Goal: Task Accomplishment & Management: Manage account settings

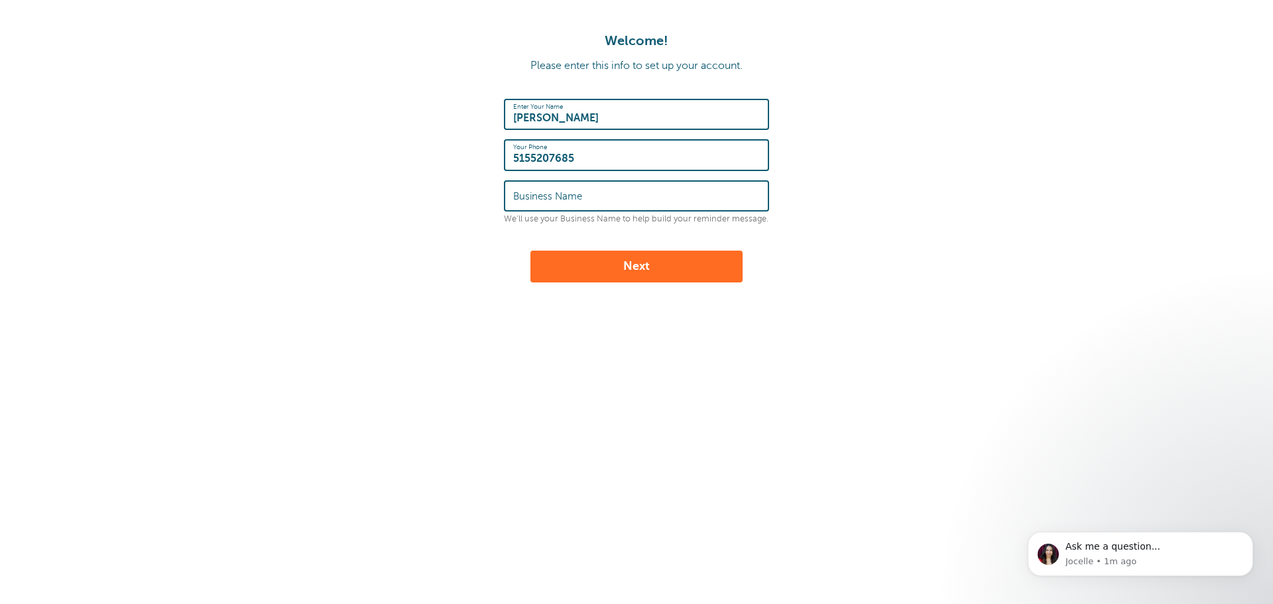
click at [572, 196] on label "Business Name" at bounding box center [547, 196] width 69 height 12
click at [572, 196] on input "Business Name" at bounding box center [636, 196] width 247 height 29
type input "AOK Plumbing"
click at [683, 265] on button "Next" at bounding box center [636, 267] width 212 height 32
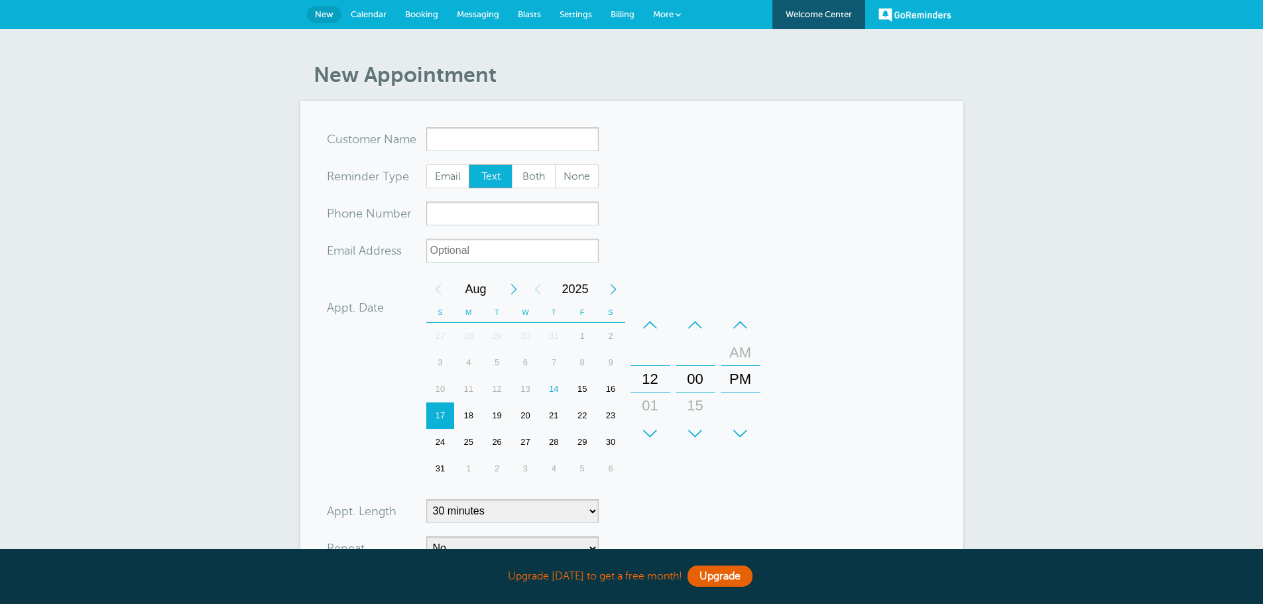
click at [530, 145] on input "x-no-autofill" at bounding box center [512, 139] width 172 height 24
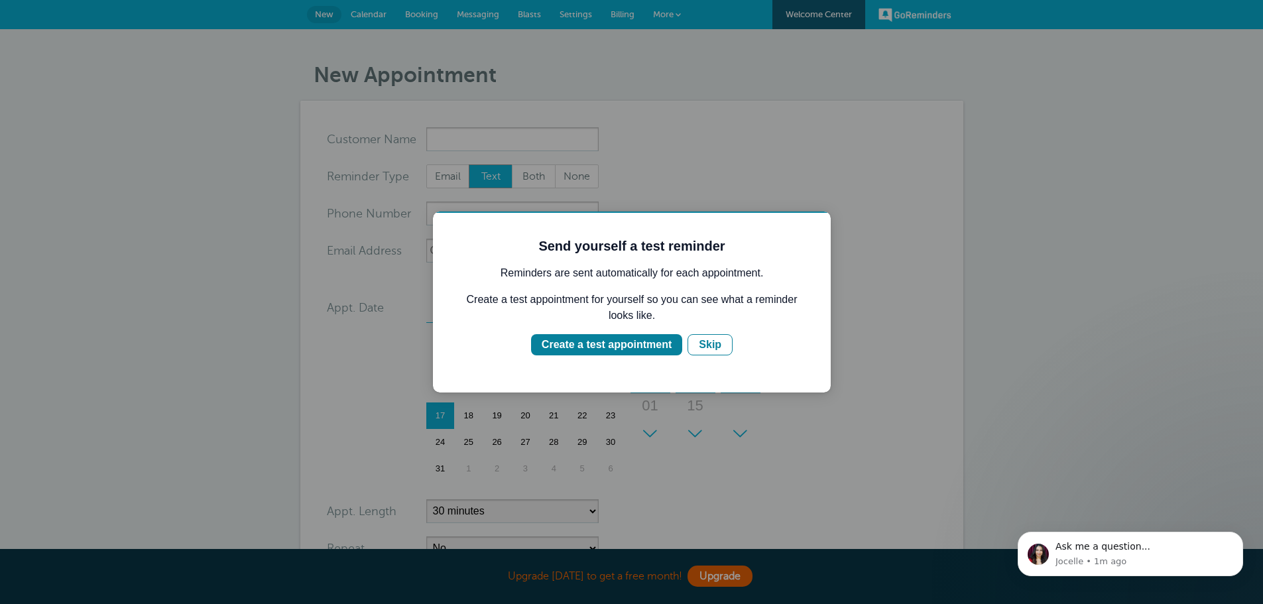
click button "Create a test appointment" at bounding box center [606, 344] width 151 height 21
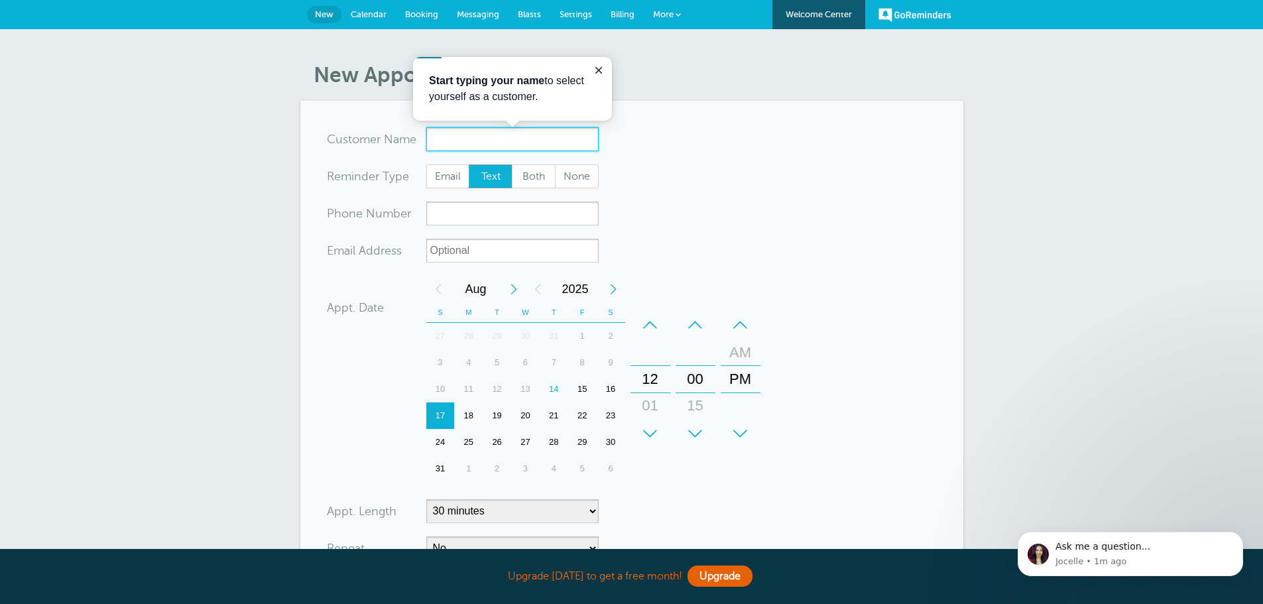
click at [530, 140] on input "x-no-autofill" at bounding box center [512, 139] width 172 height 24
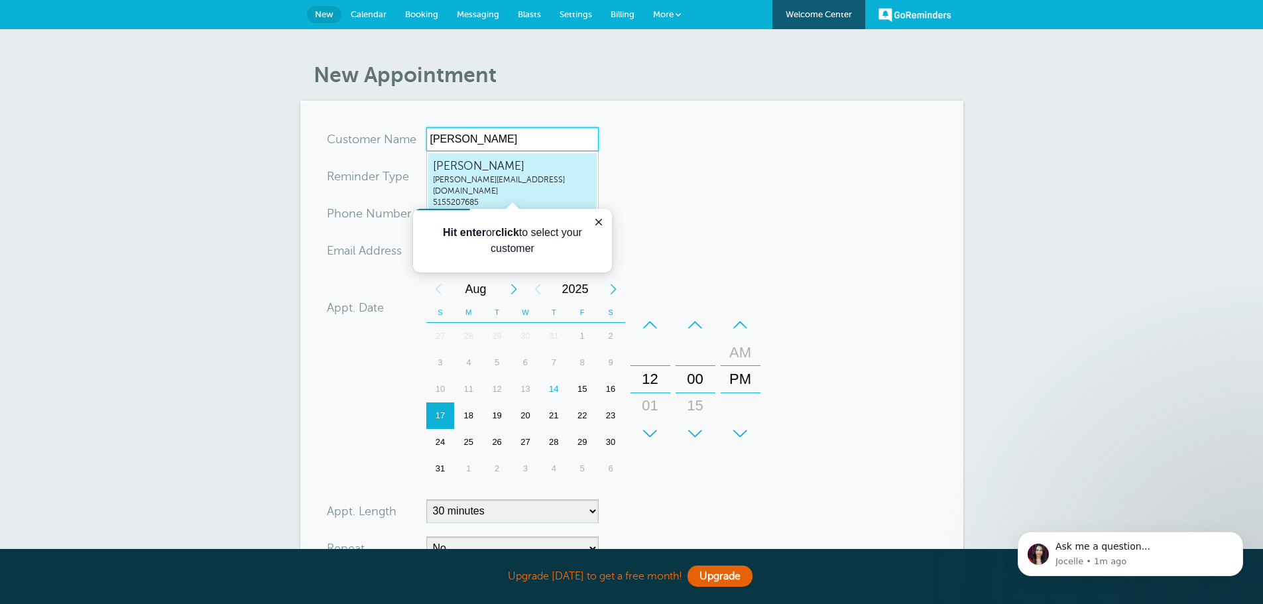
click at [518, 164] on span "Kathryn" at bounding box center [512, 166] width 159 height 17
type input "Kathrynkathryn@aokaspen.com5155207685"
type input "[PERSON_NAME]"
type input "5155207685"
type input "kathryn@aokaspen.com"
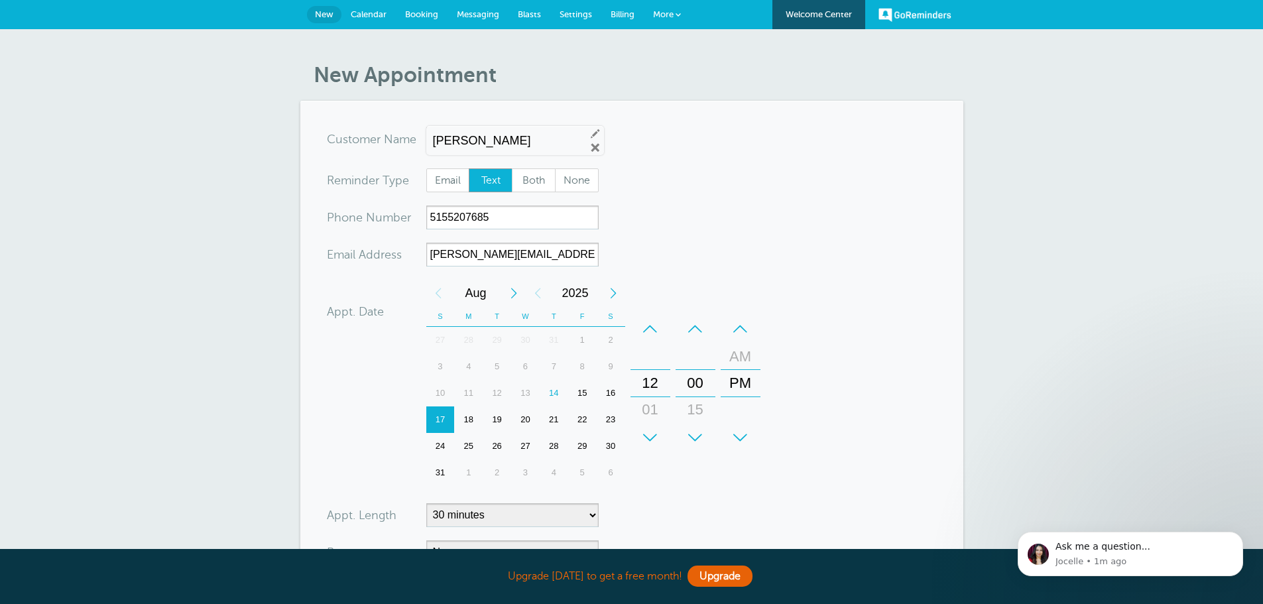
scroll to position [300, 0]
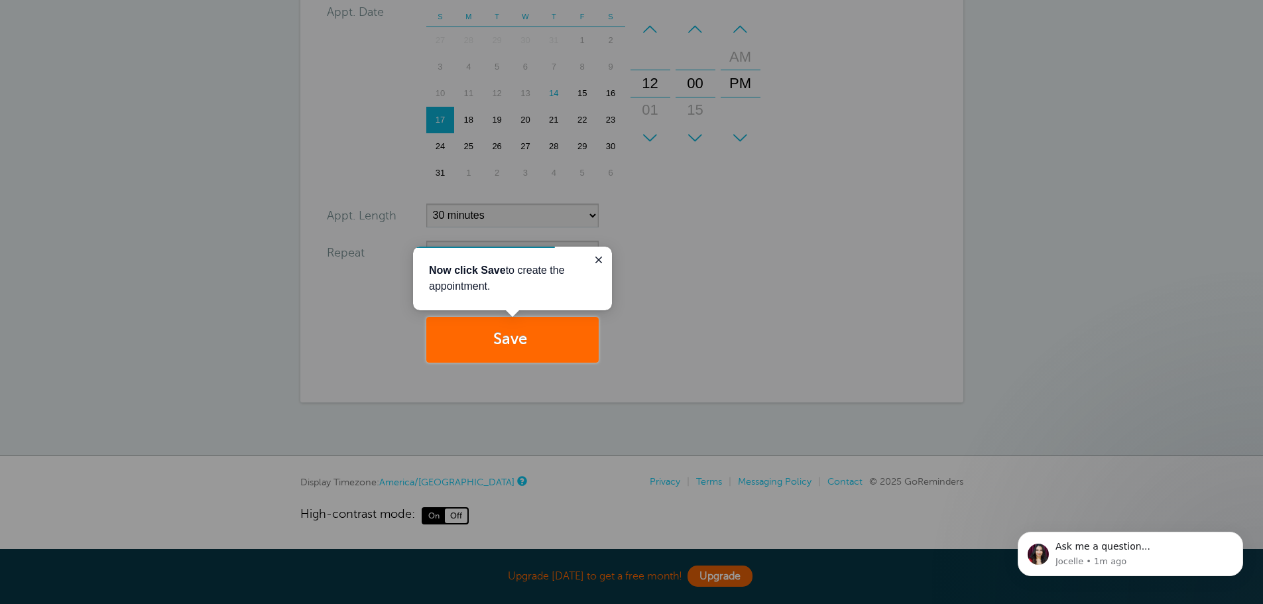
drag, startPoint x: 596, startPoint y: 256, endPoint x: 597, endPoint y: 336, distance: 80.2
click at [597, 257] on icon "Close guide" at bounding box center [598, 260] width 11 height 11
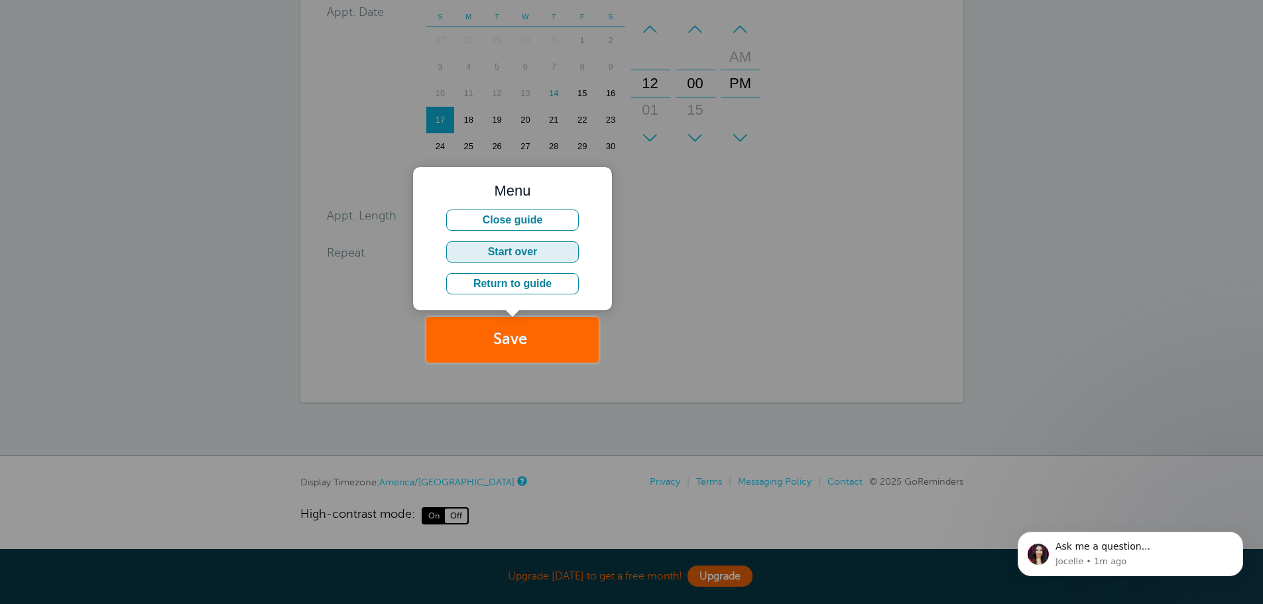
click at [548, 256] on button "Start over" at bounding box center [512, 251] width 133 height 21
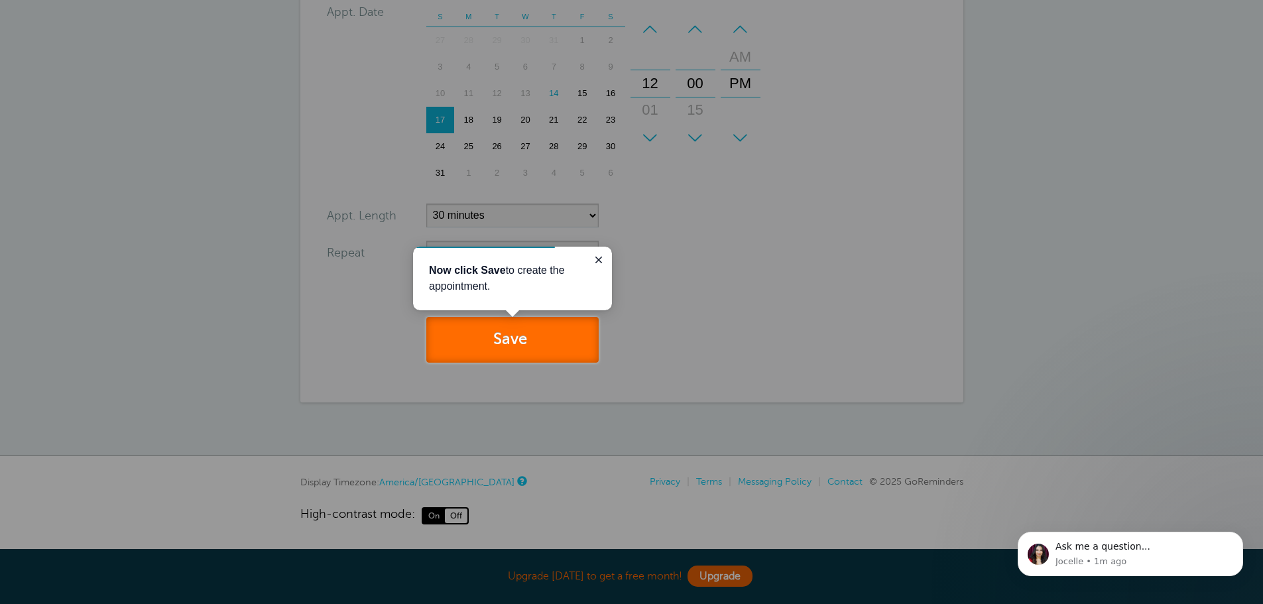
click at [544, 334] on button "Save" at bounding box center [512, 340] width 172 height 46
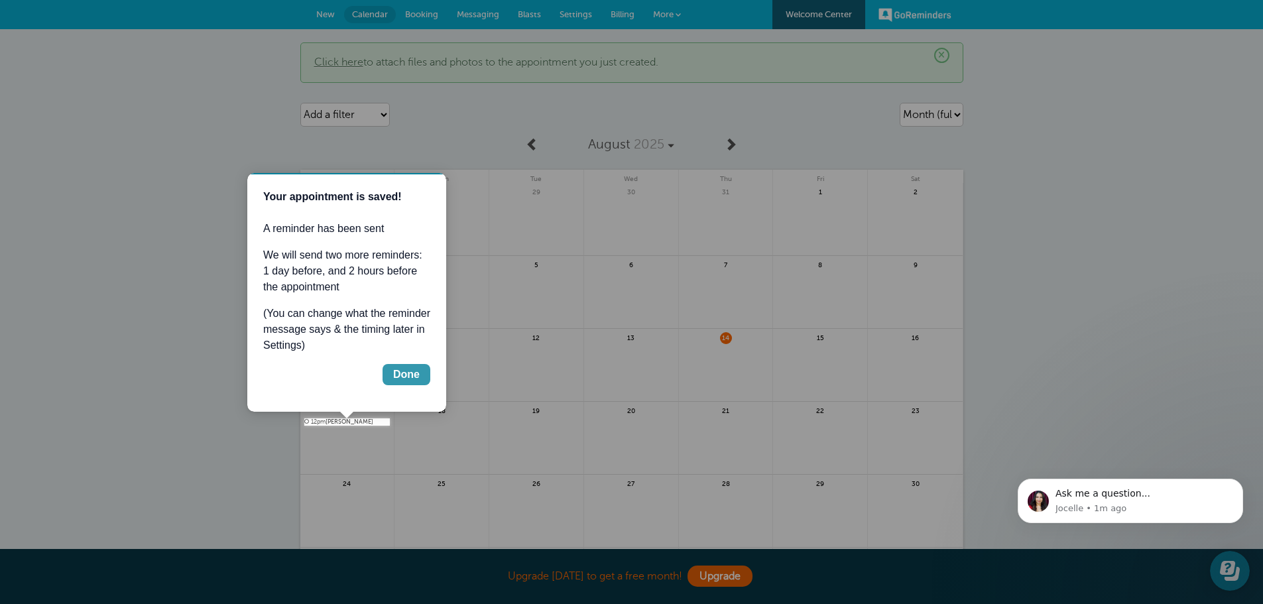
click at [401, 369] on div "Done" at bounding box center [406, 375] width 27 height 16
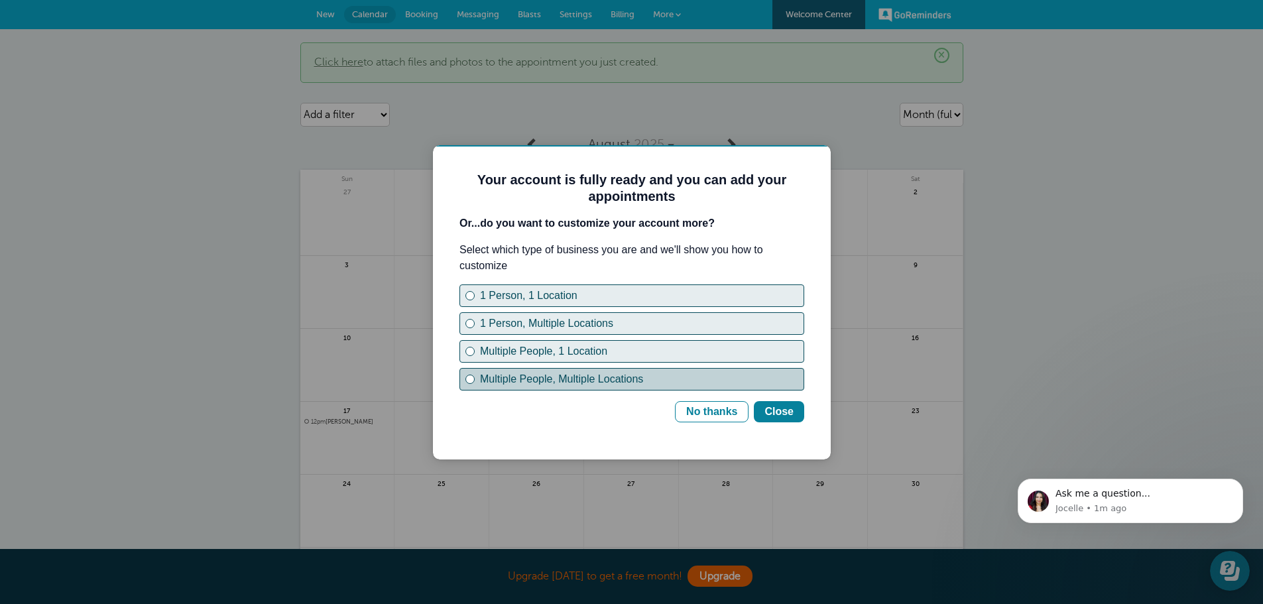
click at [644, 374] on div "Multiple People, Multiple Locations" at bounding box center [642, 379] width 324 height 16
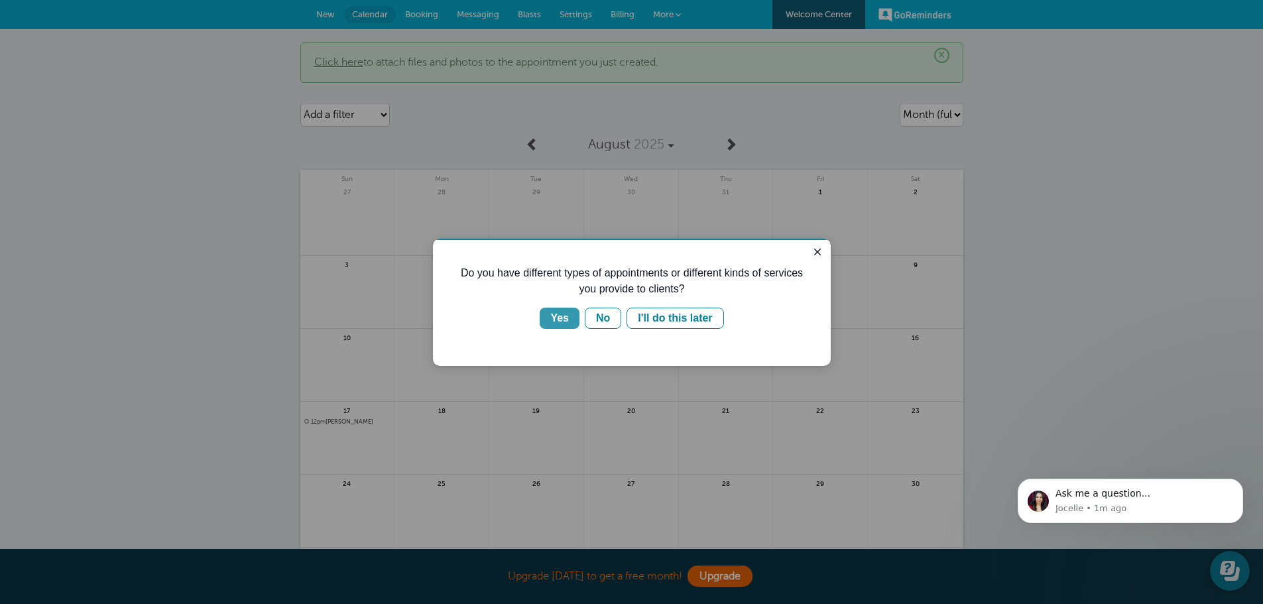
click at [566, 320] on div "Yes" at bounding box center [559, 318] width 19 height 16
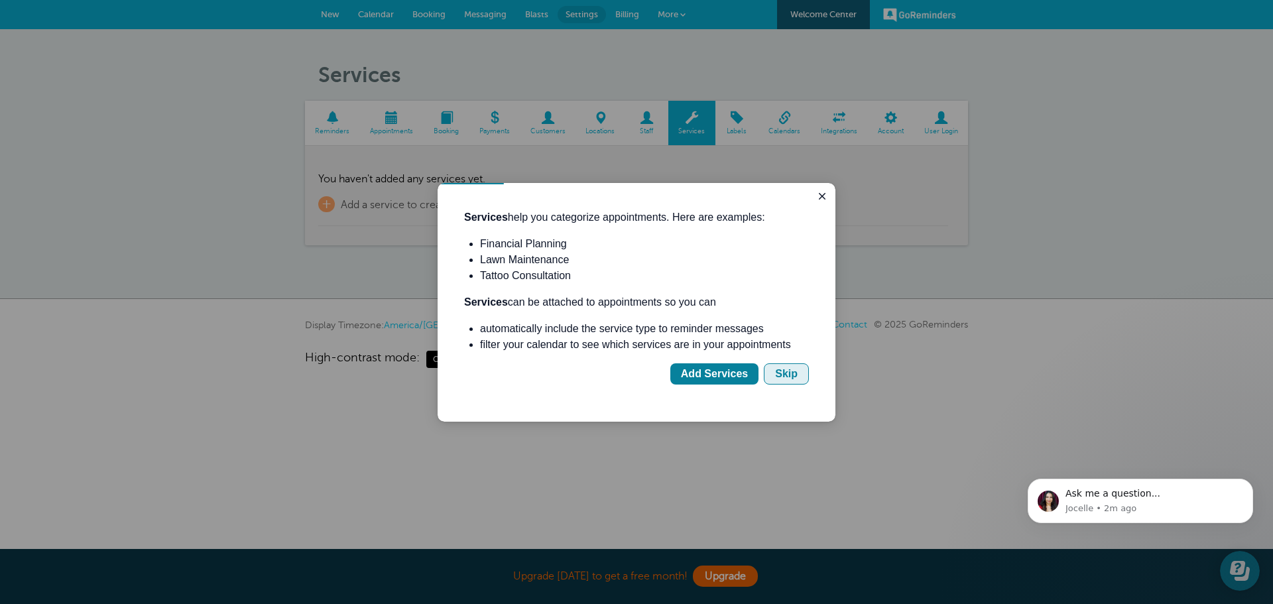
click at [785, 373] on div "Skip" at bounding box center [786, 374] width 23 height 16
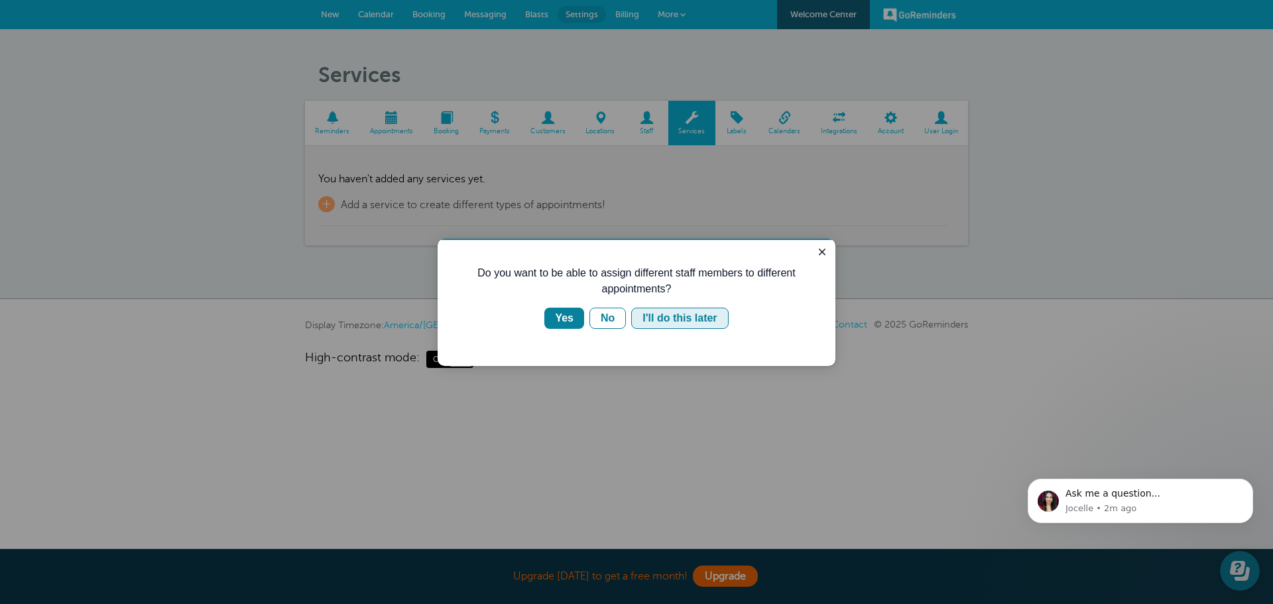
click at [658, 317] on div "I'll do this later" at bounding box center [679, 318] width 74 height 16
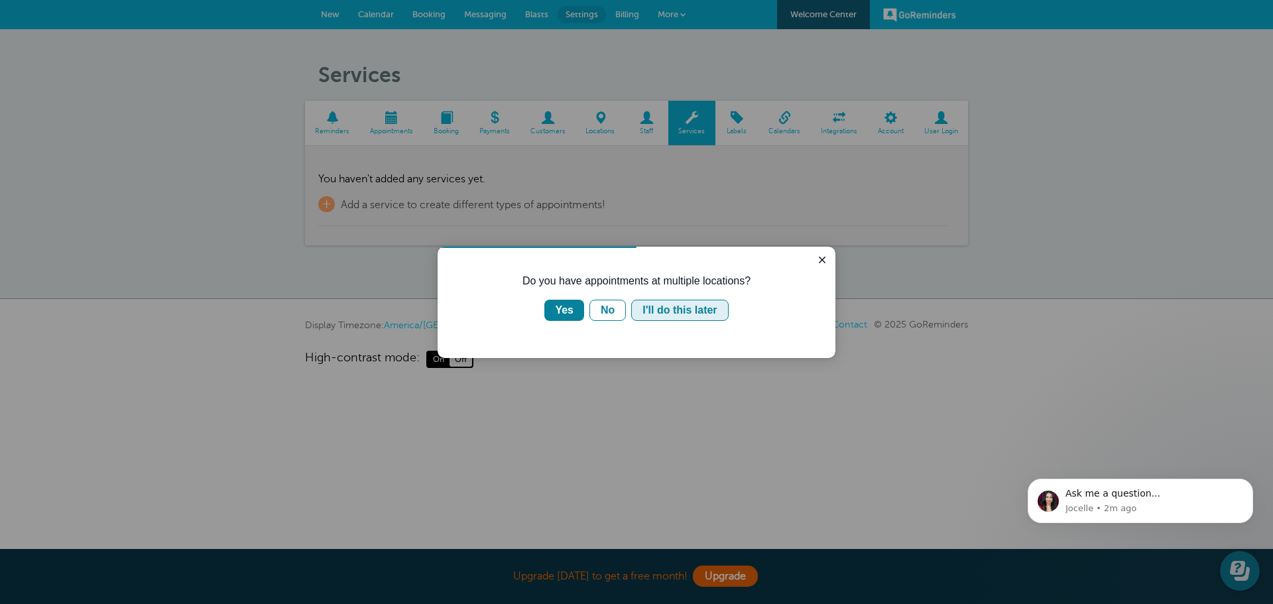
click at [654, 312] on div "I'll do this later" at bounding box center [679, 310] width 74 height 16
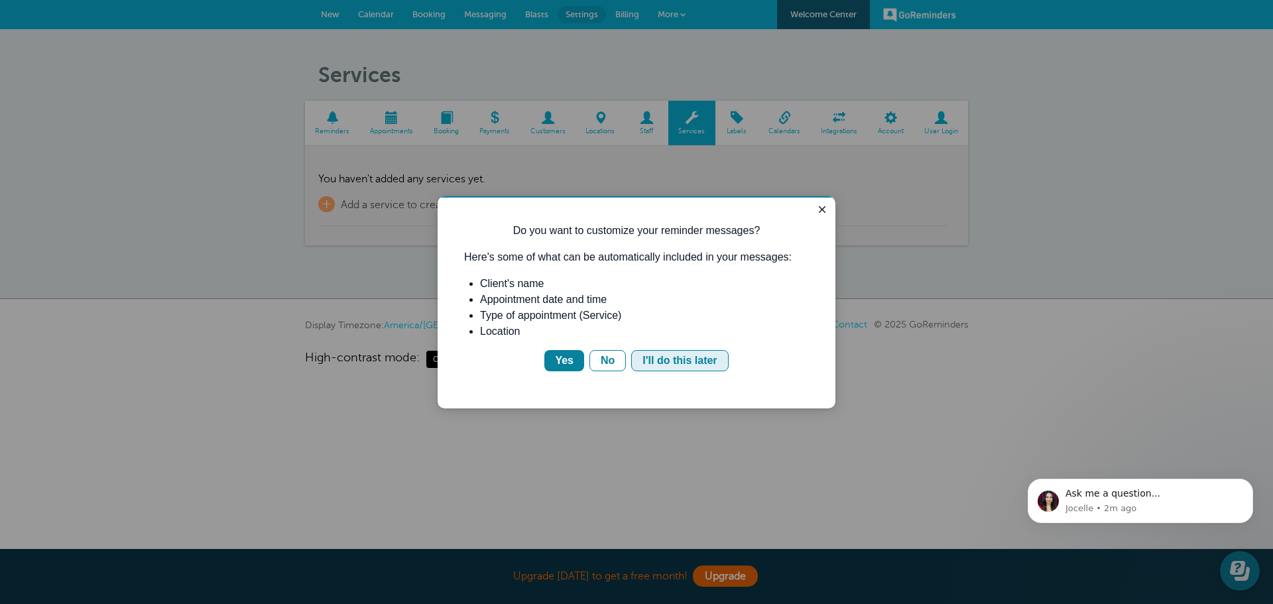
click at [680, 359] on div "I'll do this later" at bounding box center [679, 361] width 74 height 16
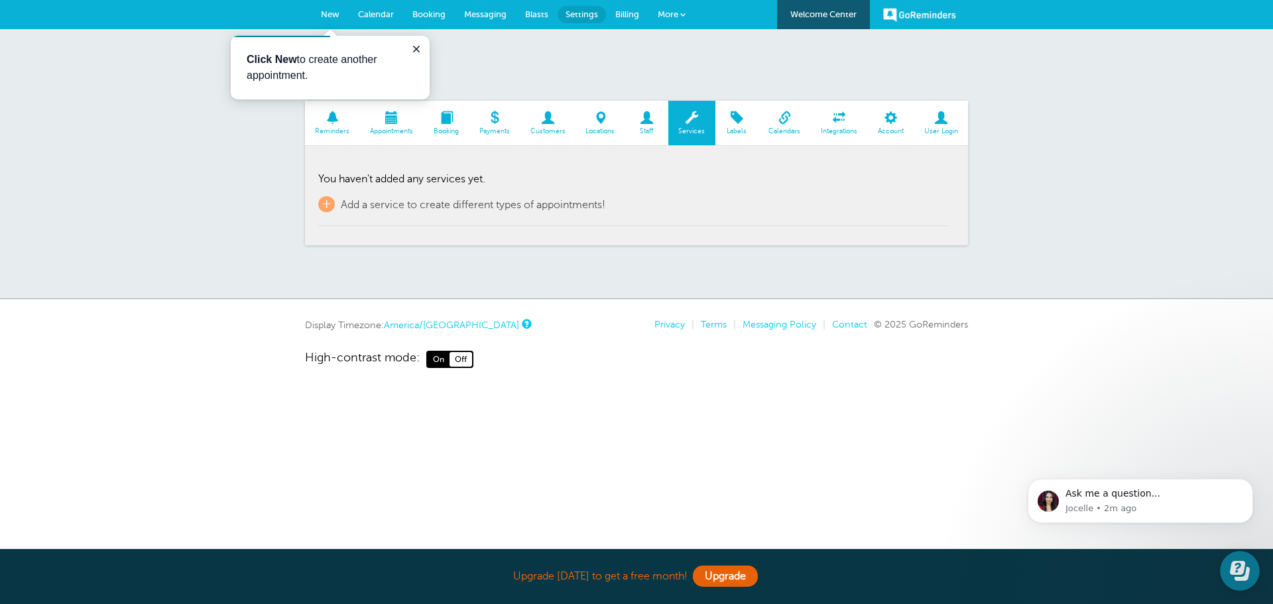
click at [329, 12] on span "New" at bounding box center [330, 14] width 19 height 10
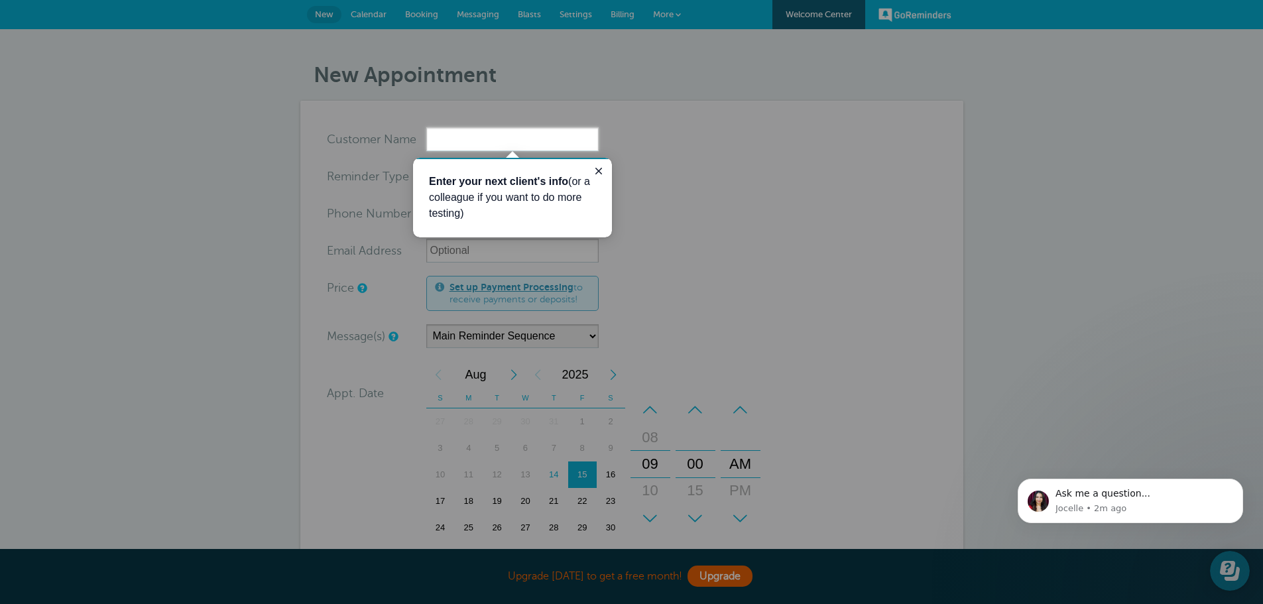
click at [598, 166] on icon "Close guide" at bounding box center [598, 171] width 11 height 11
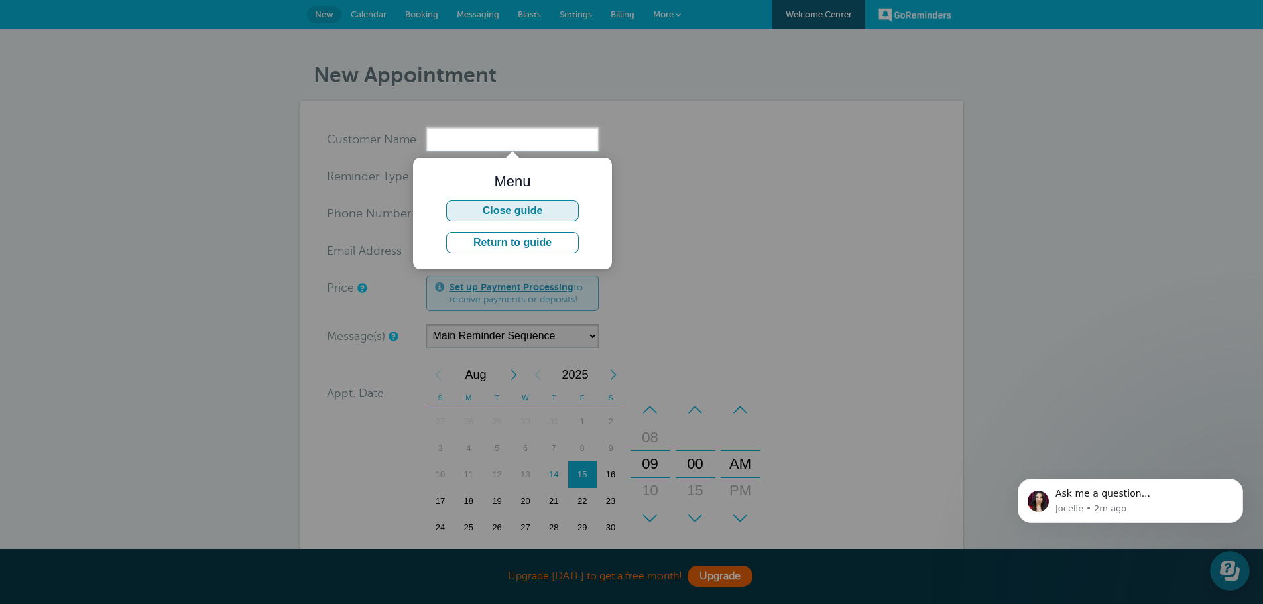
click at [548, 212] on button "Close guide" at bounding box center [512, 210] width 133 height 21
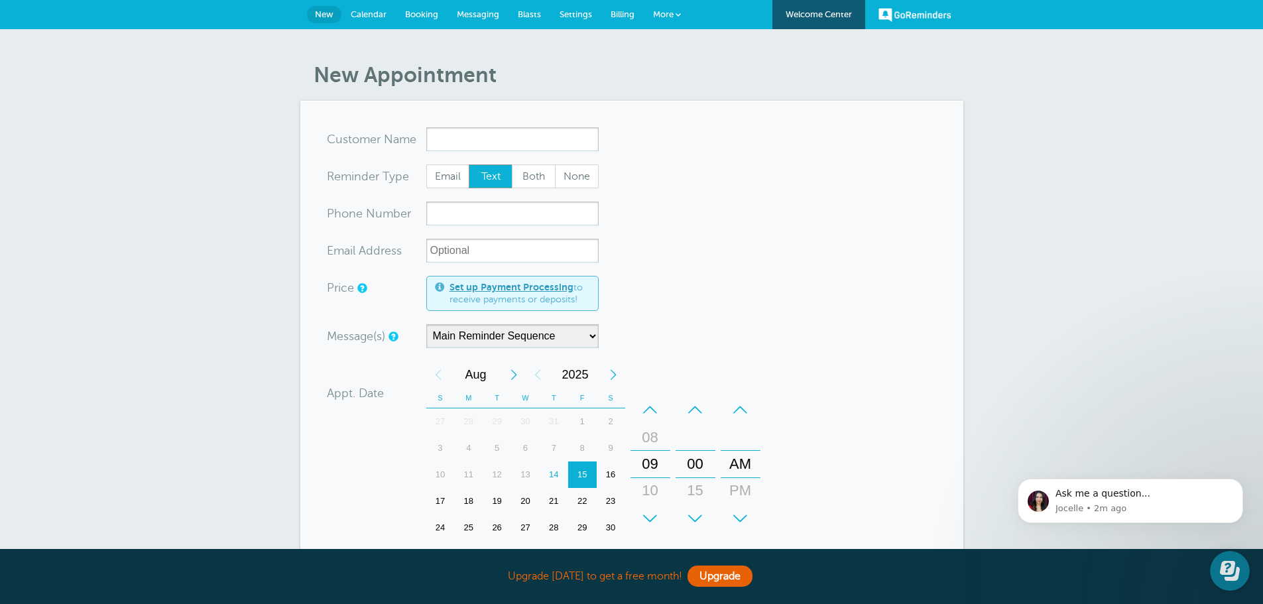
click at [371, 17] on span "Calendar" at bounding box center [369, 14] width 36 height 10
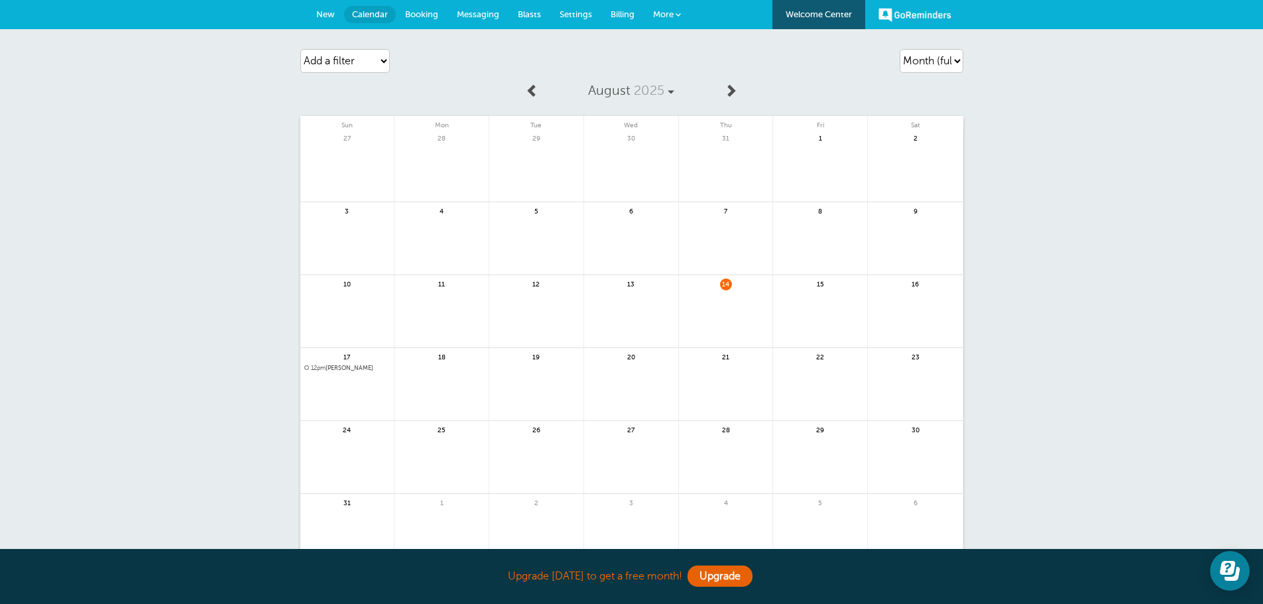
click at [326, 372] on div "17 12pm Kathryn" at bounding box center [347, 384] width 95 height 73
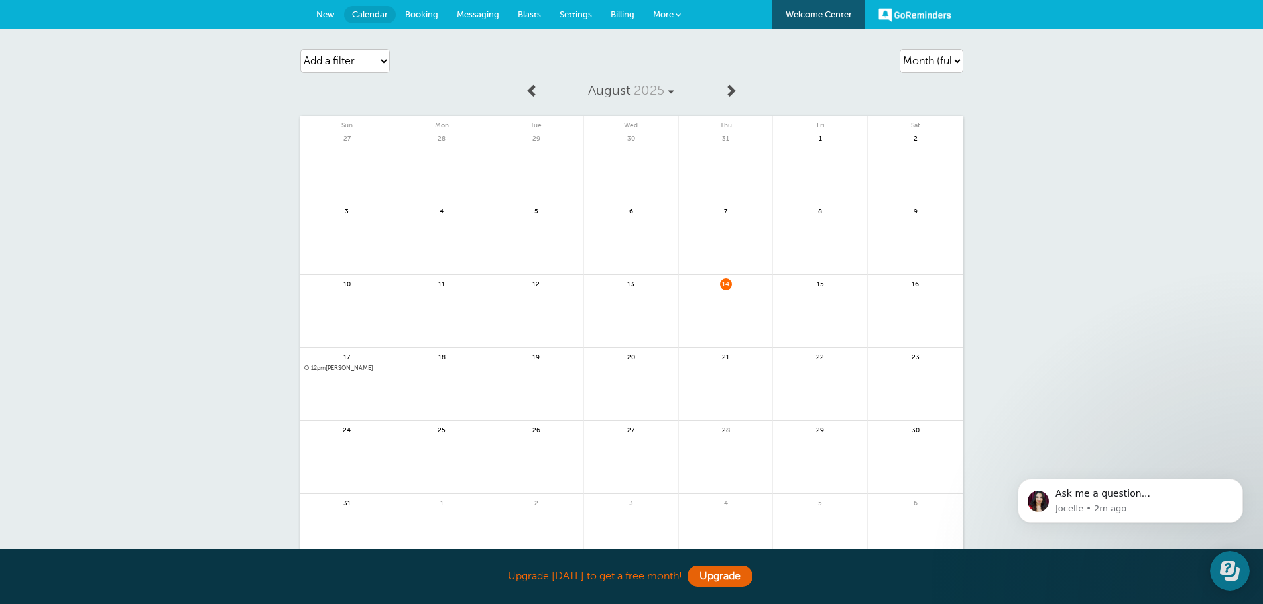
click at [326, 366] on span "12pm" at bounding box center [318, 368] width 15 height 7
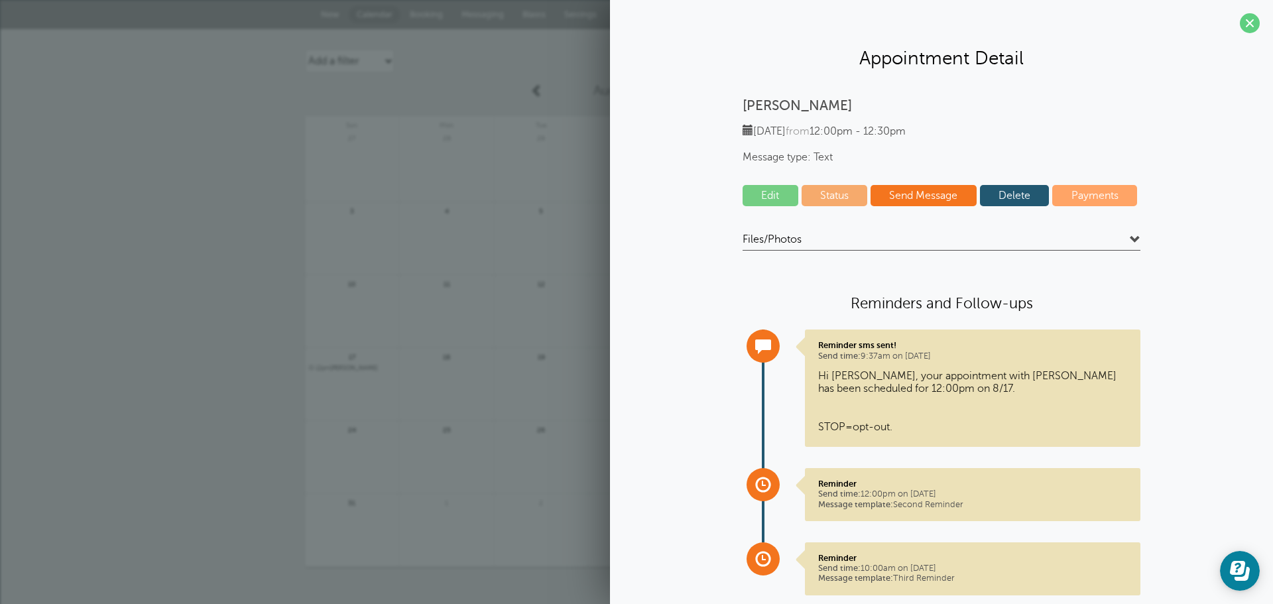
click at [770, 198] on link "Edit" at bounding box center [771, 195] width 56 height 21
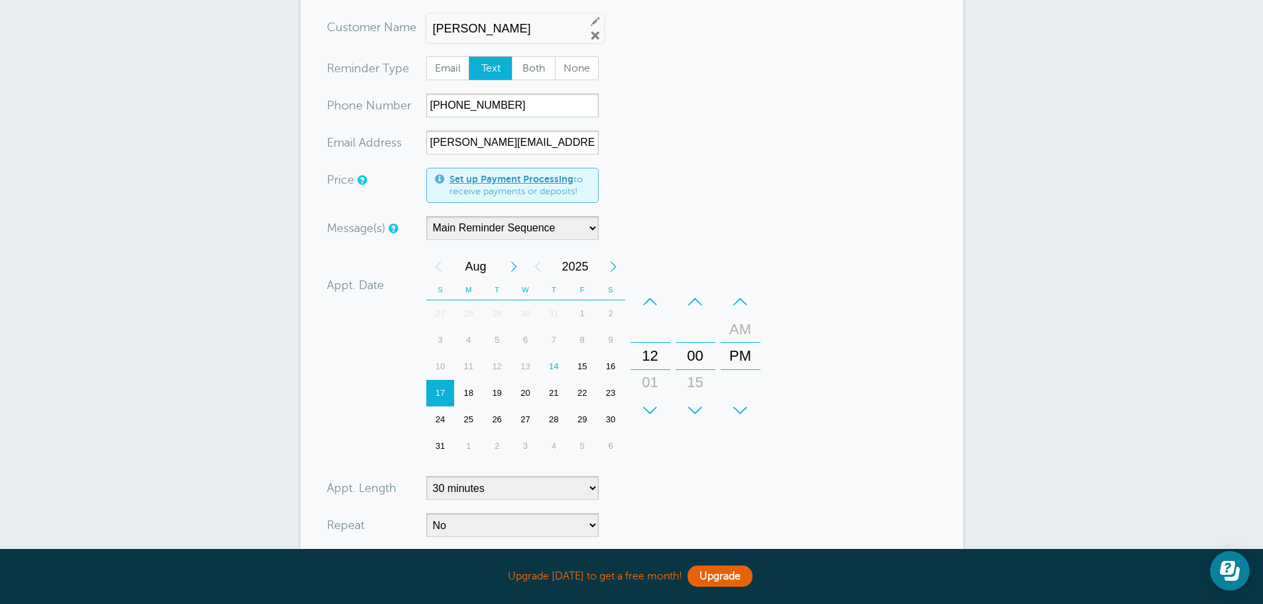
scroll to position [133, 0]
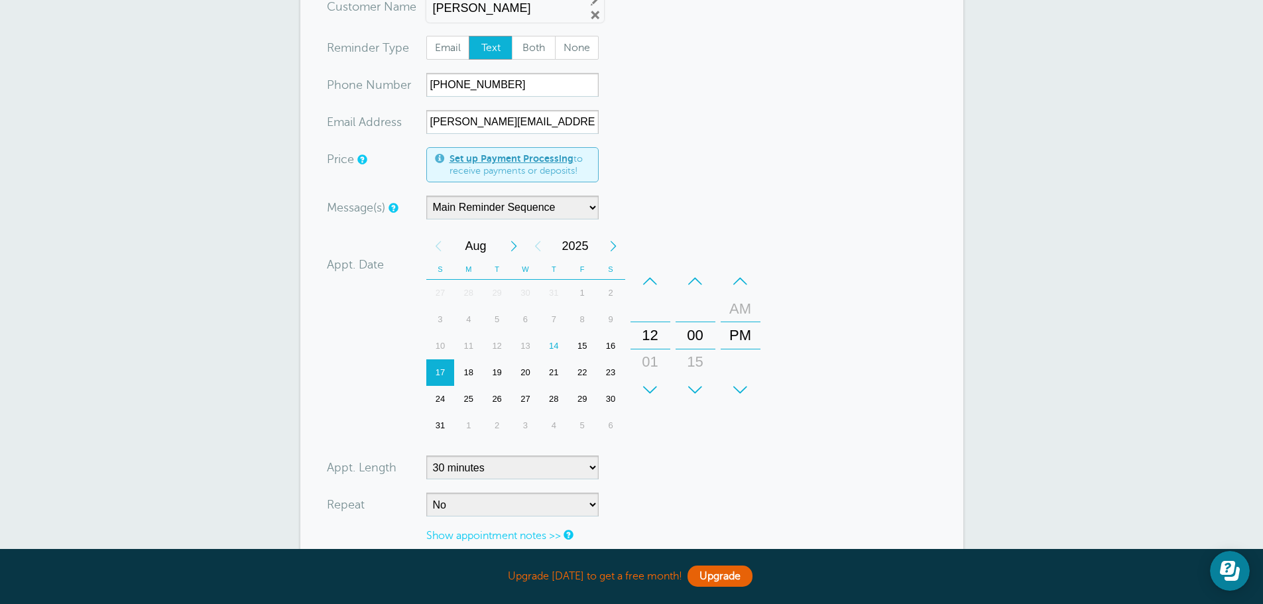
click at [558, 348] on div "14" at bounding box center [554, 346] width 29 height 27
drag, startPoint x: 751, startPoint y: 343, endPoint x: 758, endPoint y: 375, distance: 33.4
click at [754, 375] on div "PM" at bounding box center [741, 366] width 32 height 27
click at [649, 282] on div "–" at bounding box center [651, 281] width 40 height 27
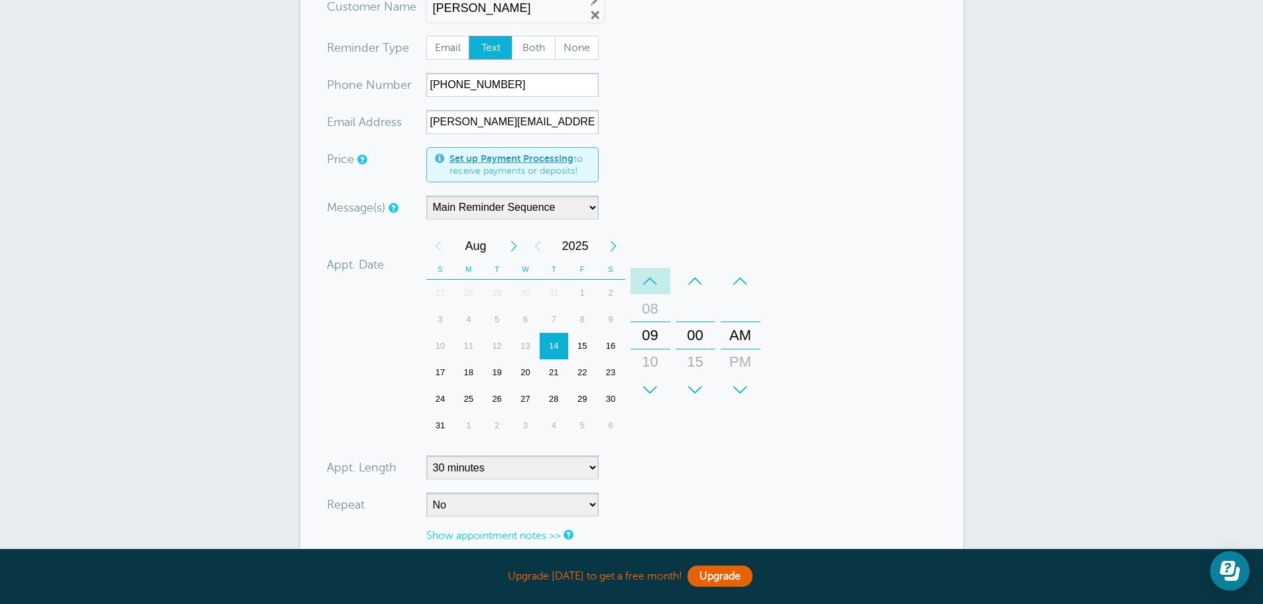
click at [649, 282] on div "–" at bounding box center [651, 281] width 40 height 27
click at [650, 387] on div "+" at bounding box center [651, 390] width 40 height 27
click at [692, 387] on div "+" at bounding box center [696, 390] width 40 height 27
click at [691, 387] on div "+" at bounding box center [696, 390] width 40 height 27
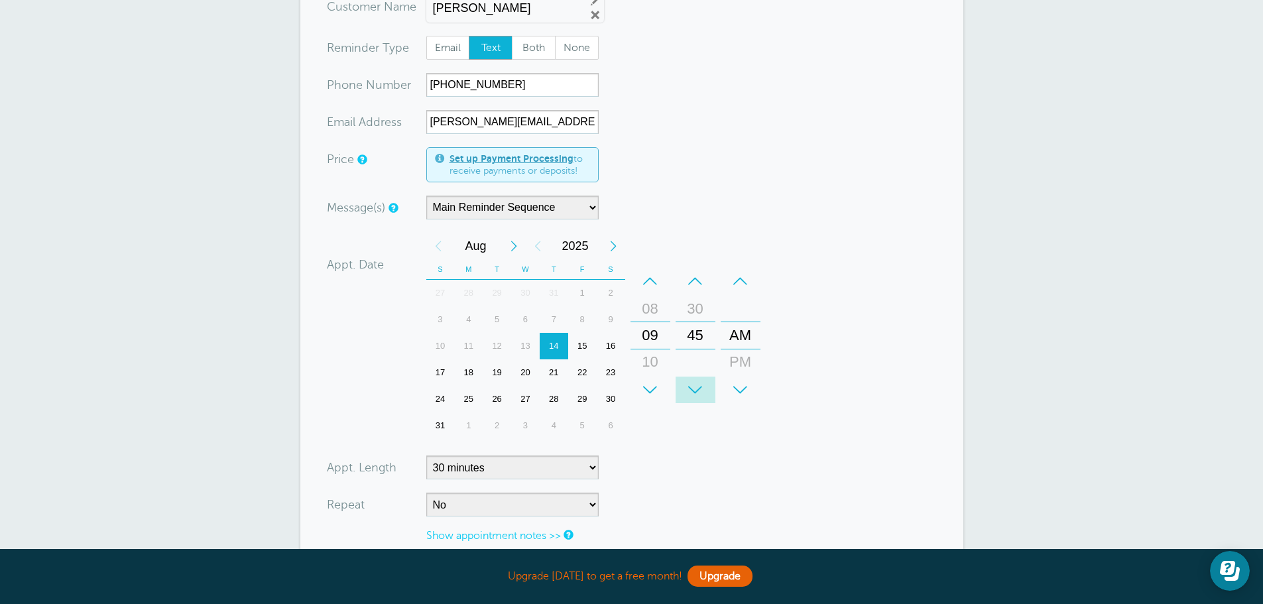
click at [690, 386] on div "+" at bounding box center [696, 390] width 40 height 27
click at [690, 385] on div "+" at bounding box center [696, 390] width 40 height 27
click at [686, 267] on div "+ – Minutes 00 15 30 45" at bounding box center [695, 336] width 45 height 146
click at [690, 276] on div "–" at bounding box center [696, 281] width 40 height 27
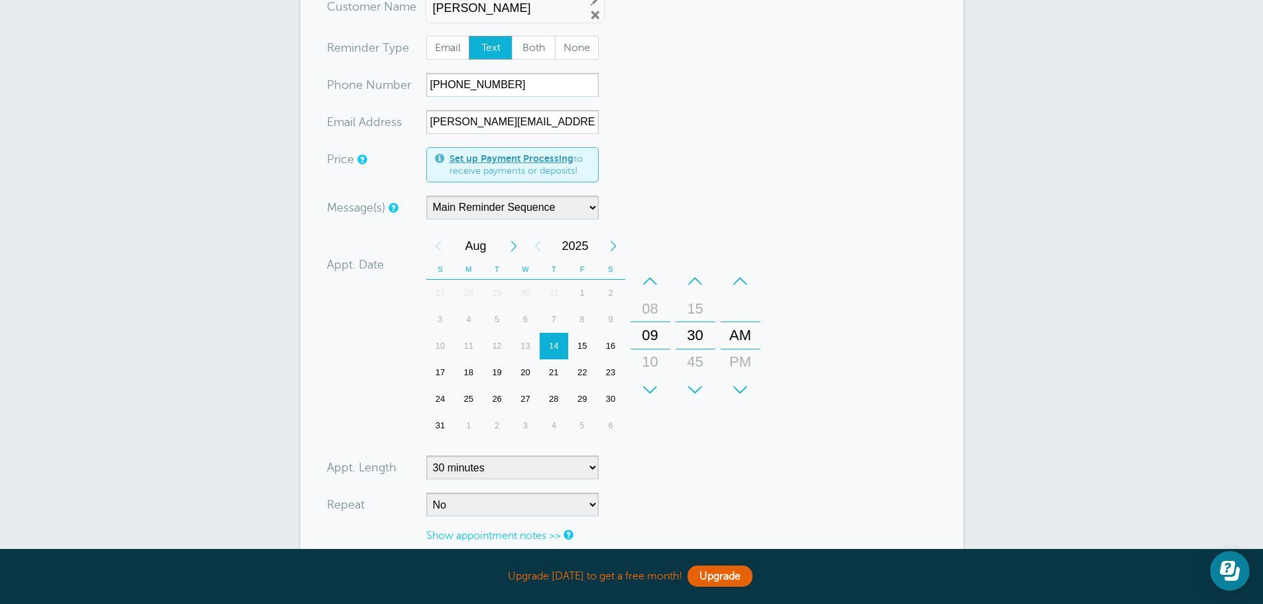
click at [693, 382] on div "+" at bounding box center [696, 390] width 40 height 27
click at [719, 471] on form "You are creating a new customer. To use an existing customer select one from th…" at bounding box center [632, 305] width 610 height 620
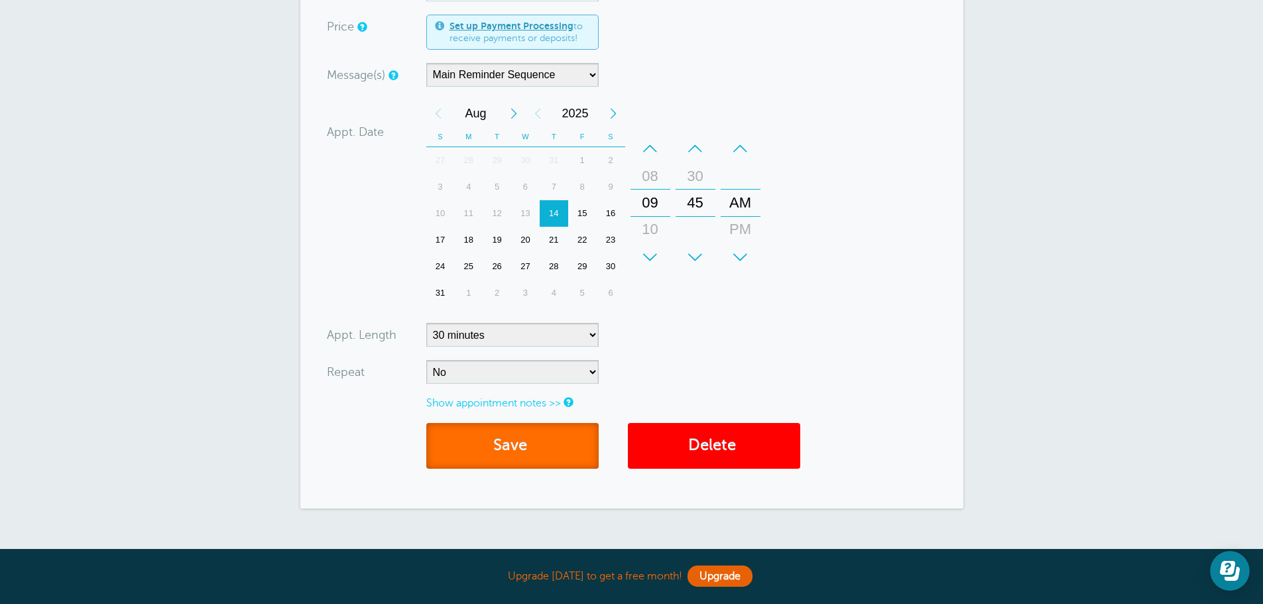
click at [537, 445] on button "Save" at bounding box center [512, 446] width 172 height 46
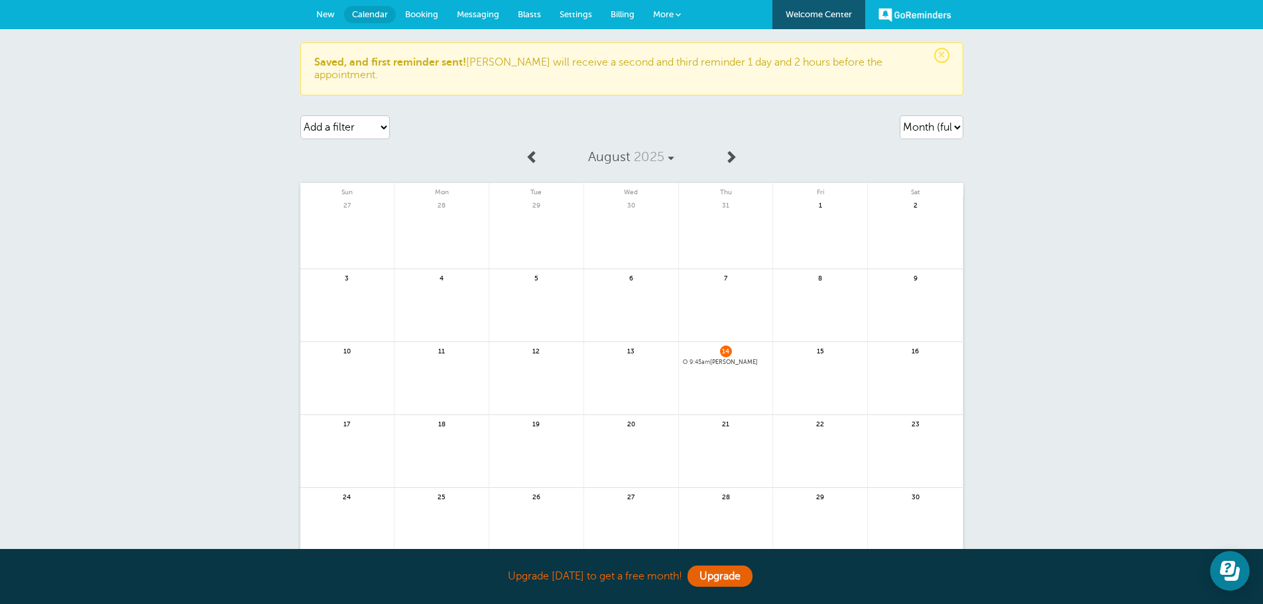
click at [468, 16] on span "Messaging" at bounding box center [478, 14] width 42 height 10
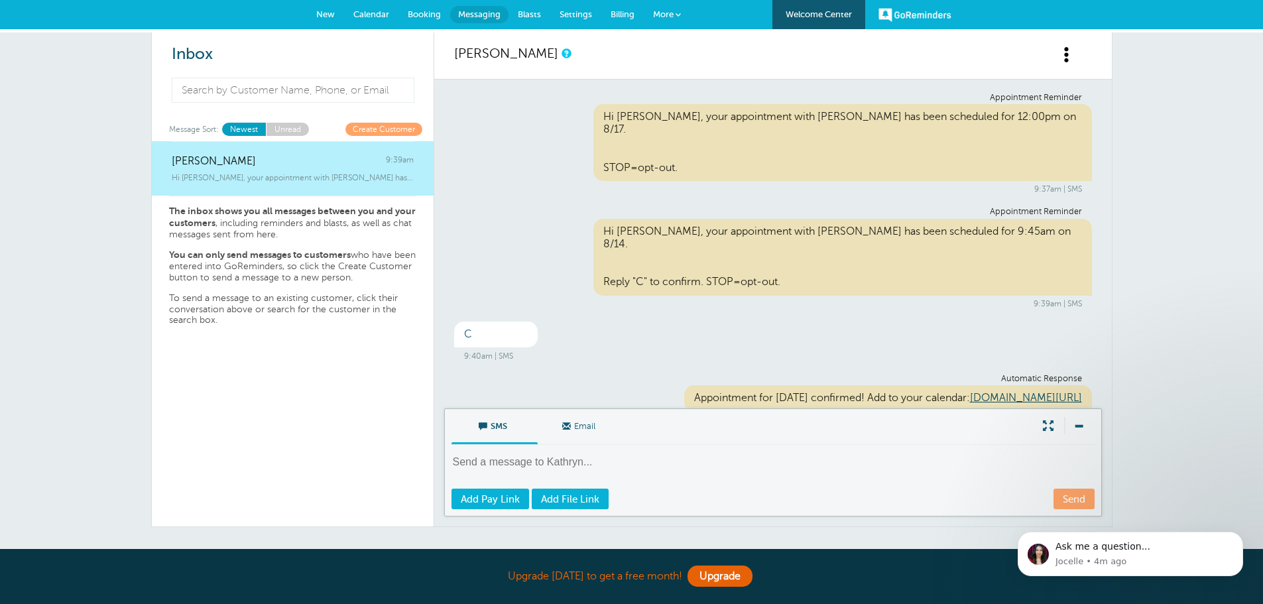
click at [324, 15] on span "New" at bounding box center [325, 14] width 19 height 10
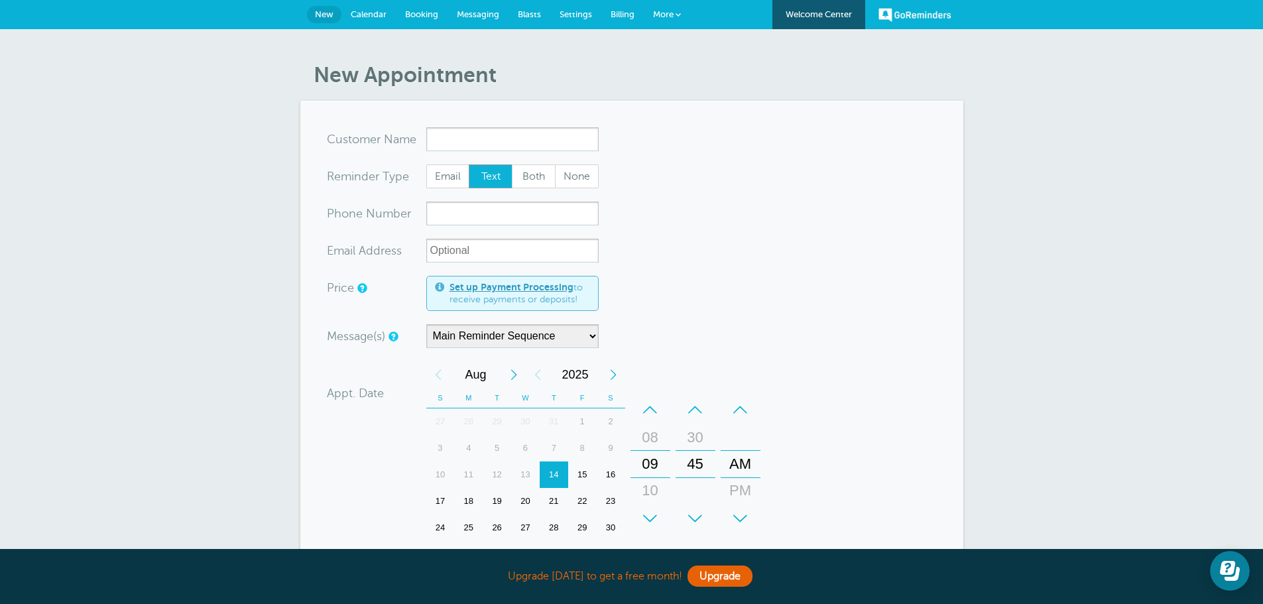
click at [359, 17] on span "Calendar" at bounding box center [369, 14] width 36 height 10
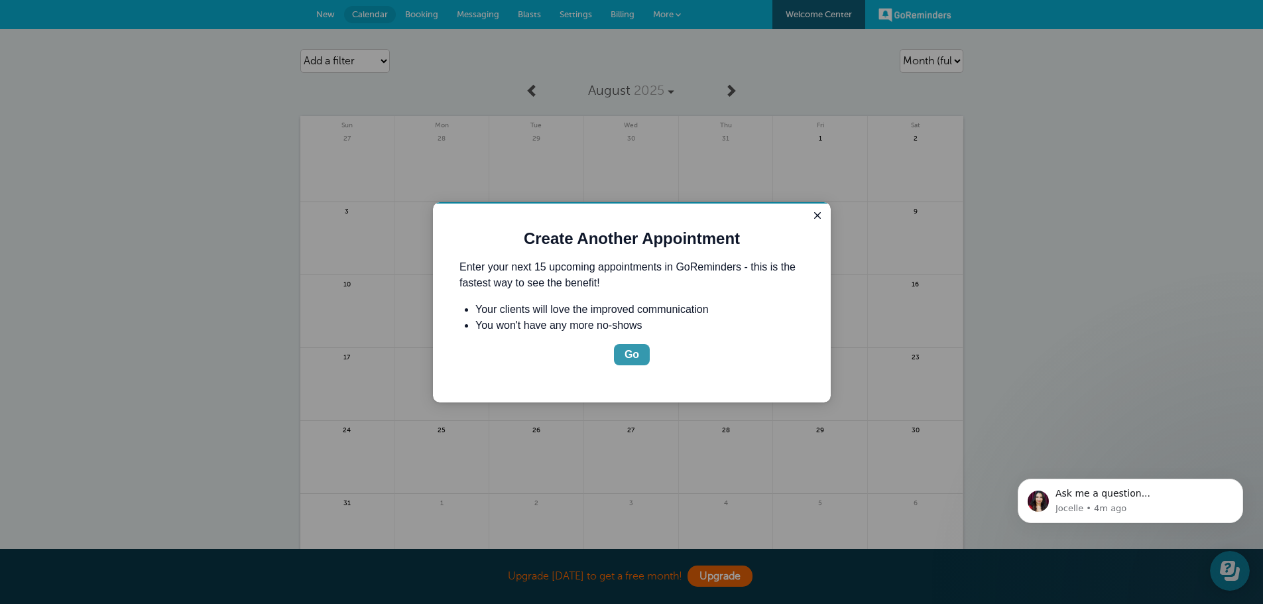
click at [632, 354] on div "Go" at bounding box center [632, 355] width 15 height 16
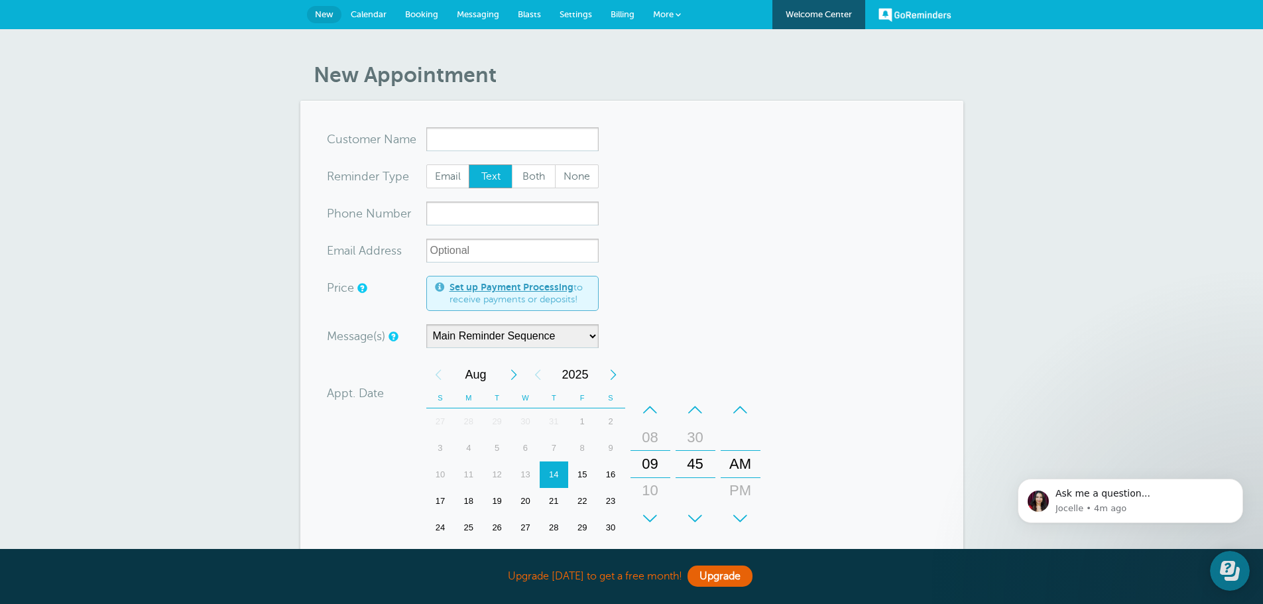
click at [679, 17] on span at bounding box center [678, 14] width 5 height 5
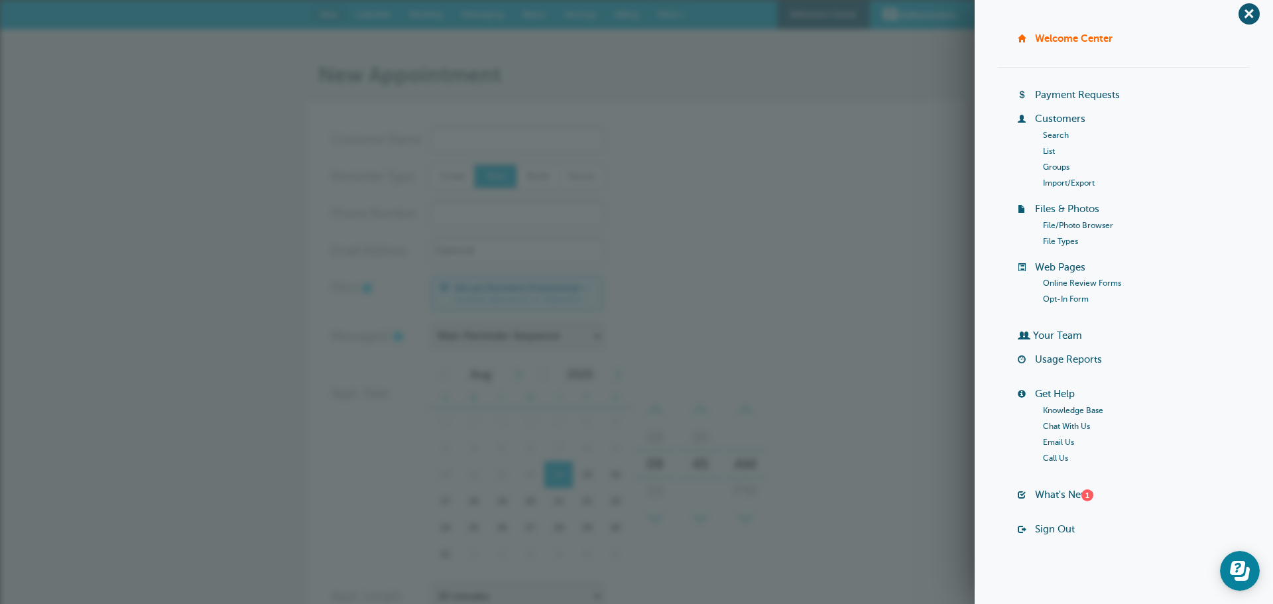
scroll to position [13, 0]
click at [1081, 36] on link "Welcome Center" at bounding box center [1074, 35] width 78 height 11
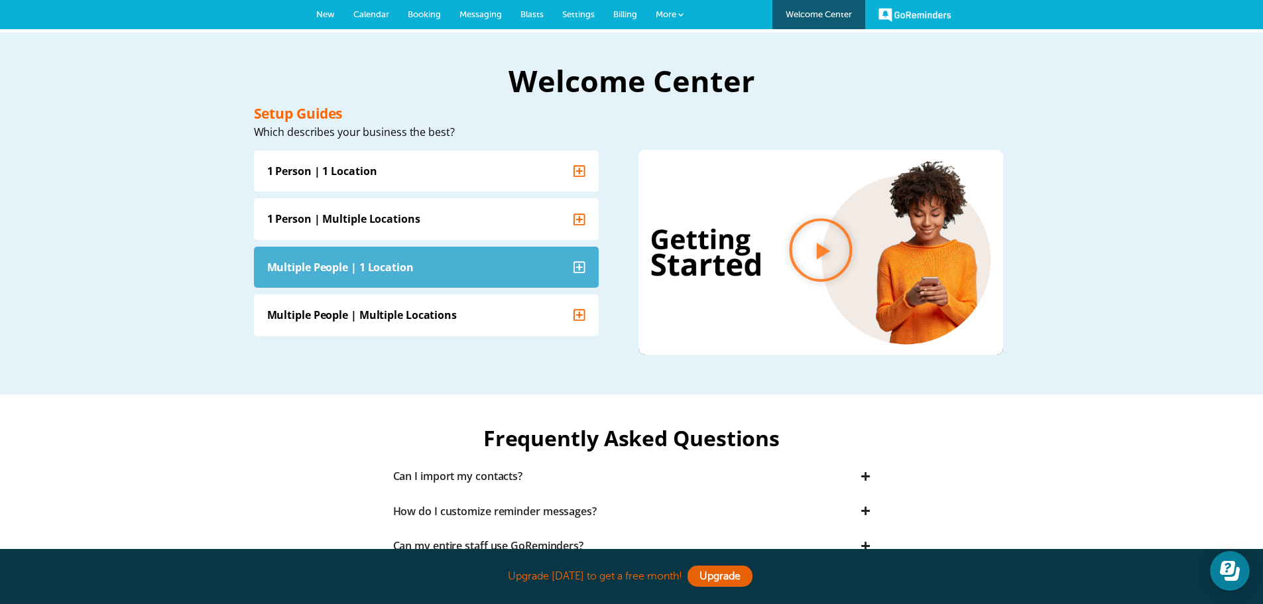
click at [514, 274] on summary "Multiple People | 1 Location" at bounding box center [426, 266] width 345 height 41
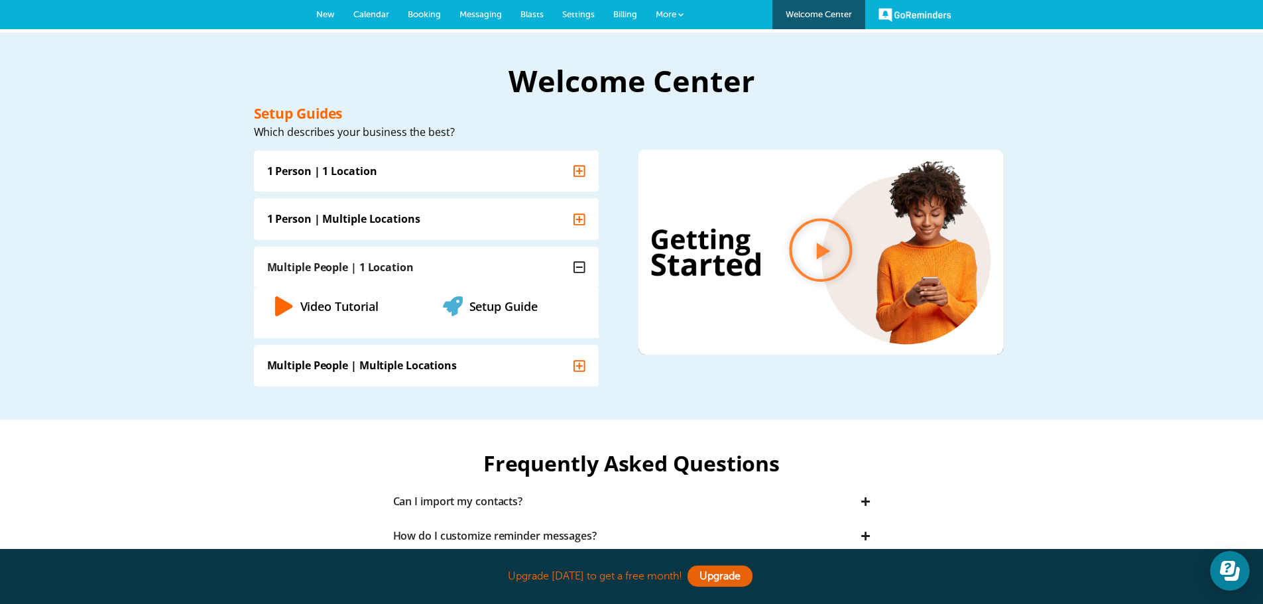
click at [513, 267] on summary "Multiple People | 1 Location" at bounding box center [426, 266] width 345 height 41
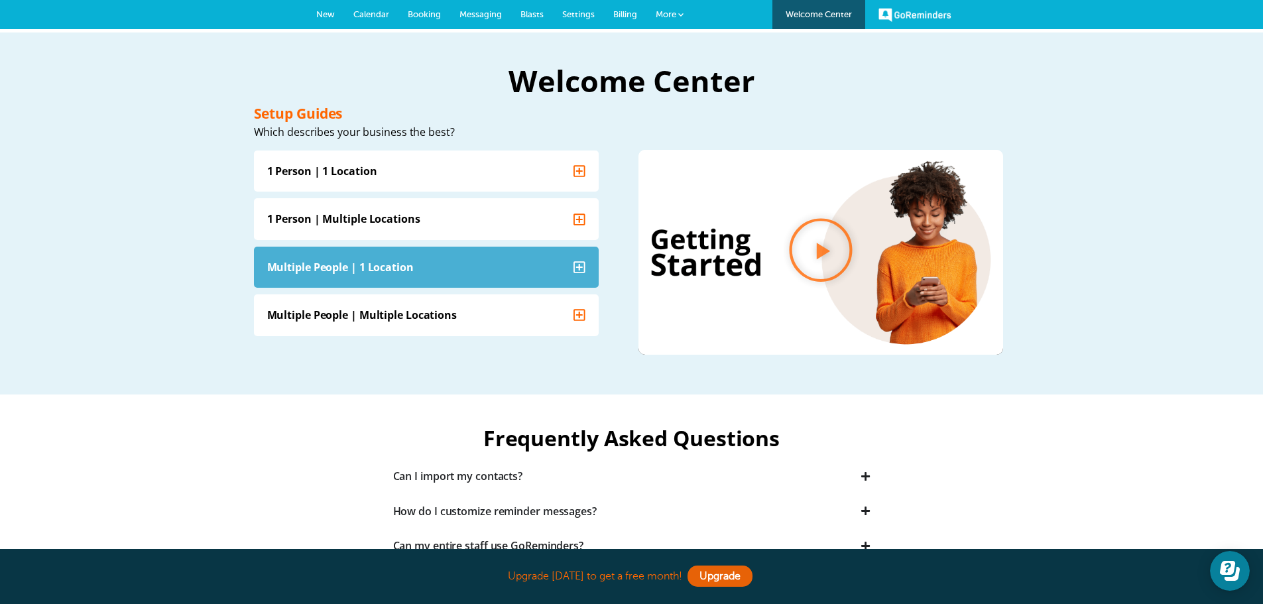
click at [533, 273] on summary "Multiple People | 1 Location" at bounding box center [426, 266] width 345 height 41
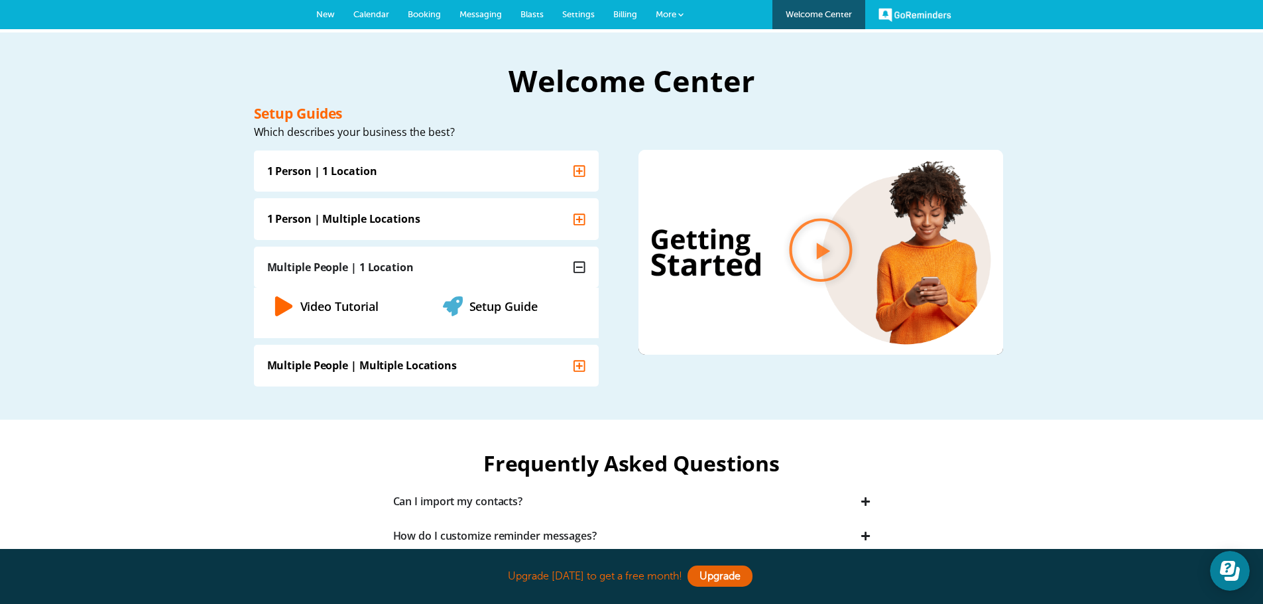
click at [290, 308] on icon "Video Tutorial" at bounding box center [284, 306] width 20 height 20
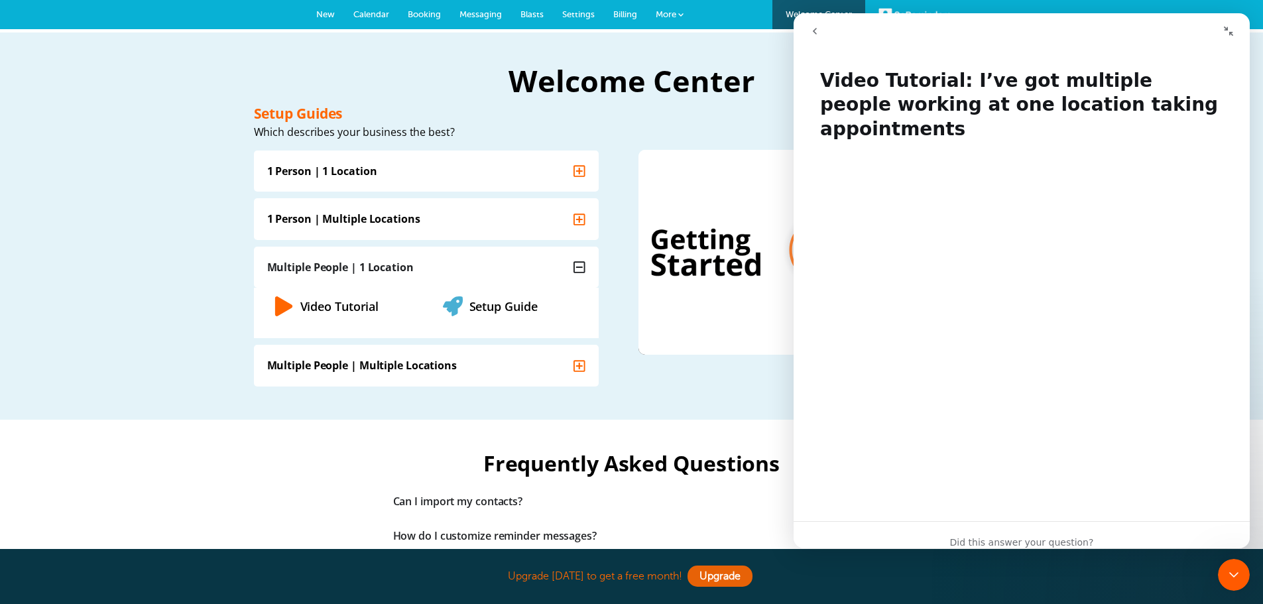
click at [719, 512] on summary "Can I import my contacts?" at bounding box center [632, 501] width 491 height 28
click at [808, 27] on button "go back" at bounding box center [814, 31] width 25 height 25
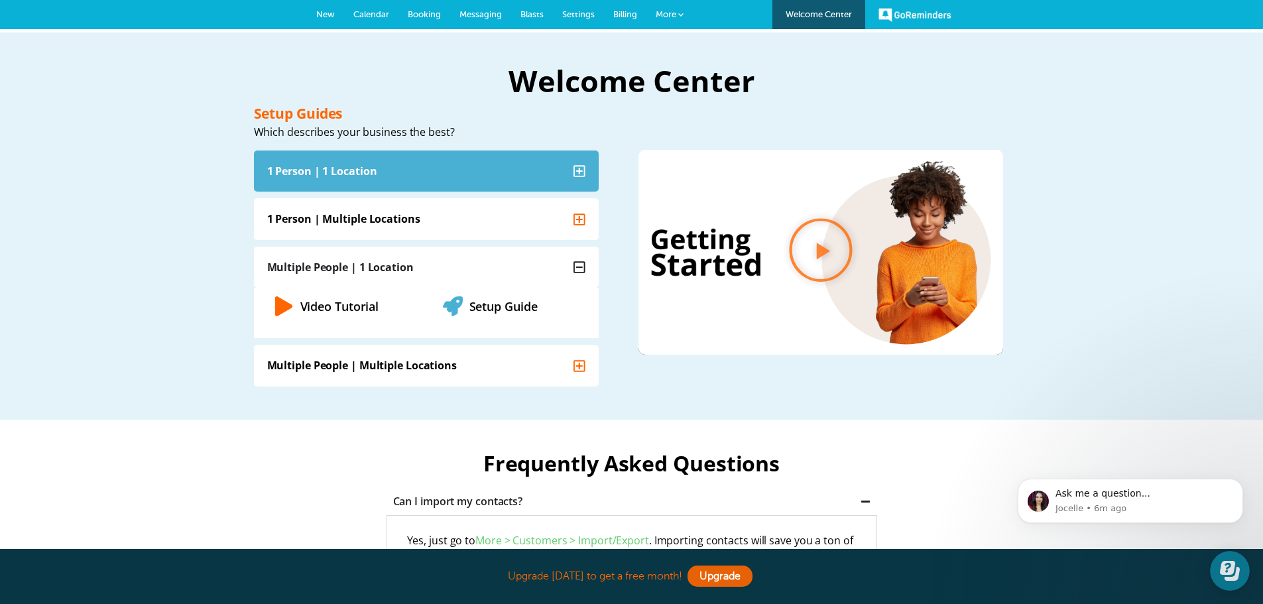
click at [464, 180] on summary "1 Person | 1 Location" at bounding box center [426, 170] width 345 height 41
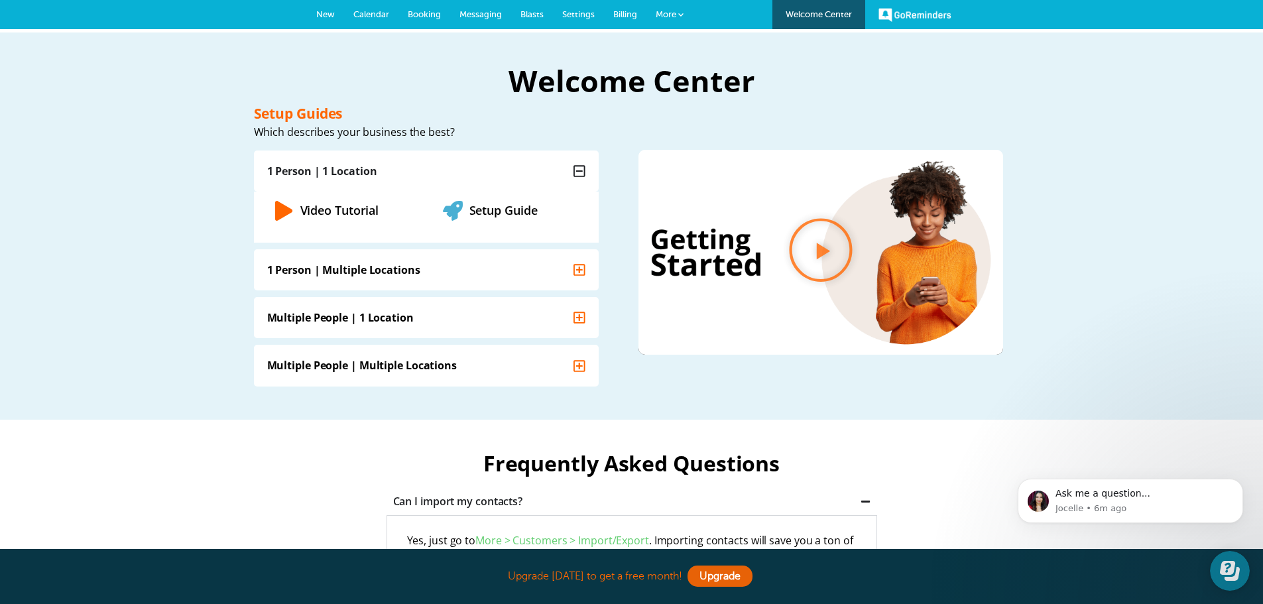
scroll to position [265, 0]
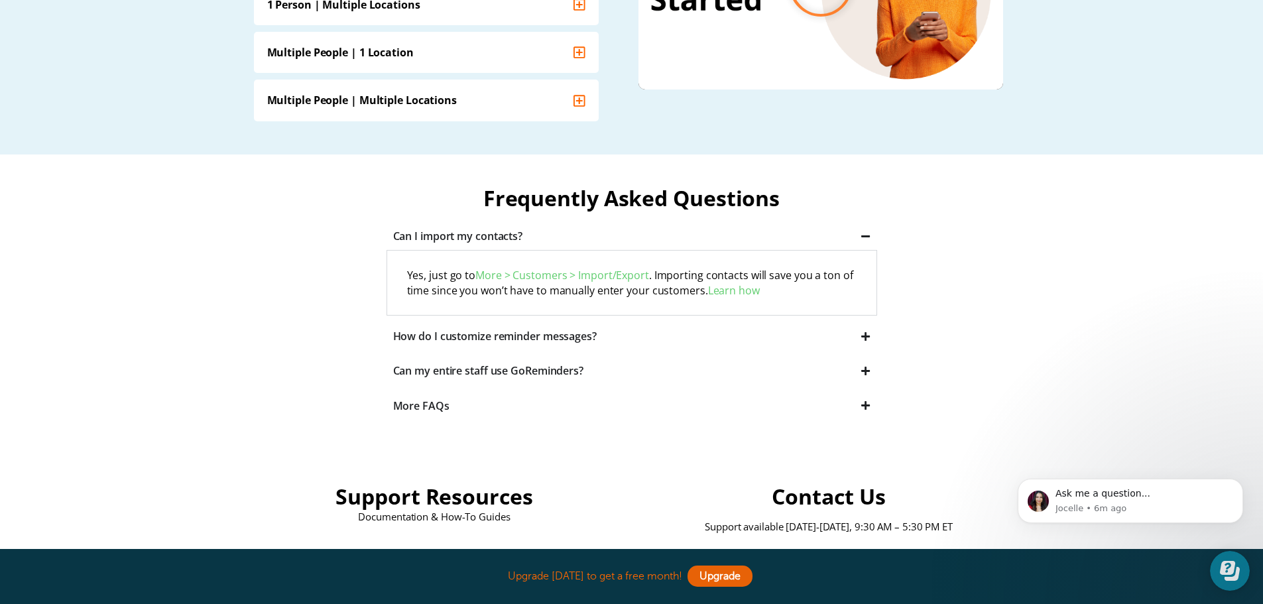
click at [573, 335] on div "How do I customize reminder messages?" at bounding box center [495, 336] width 204 height 15
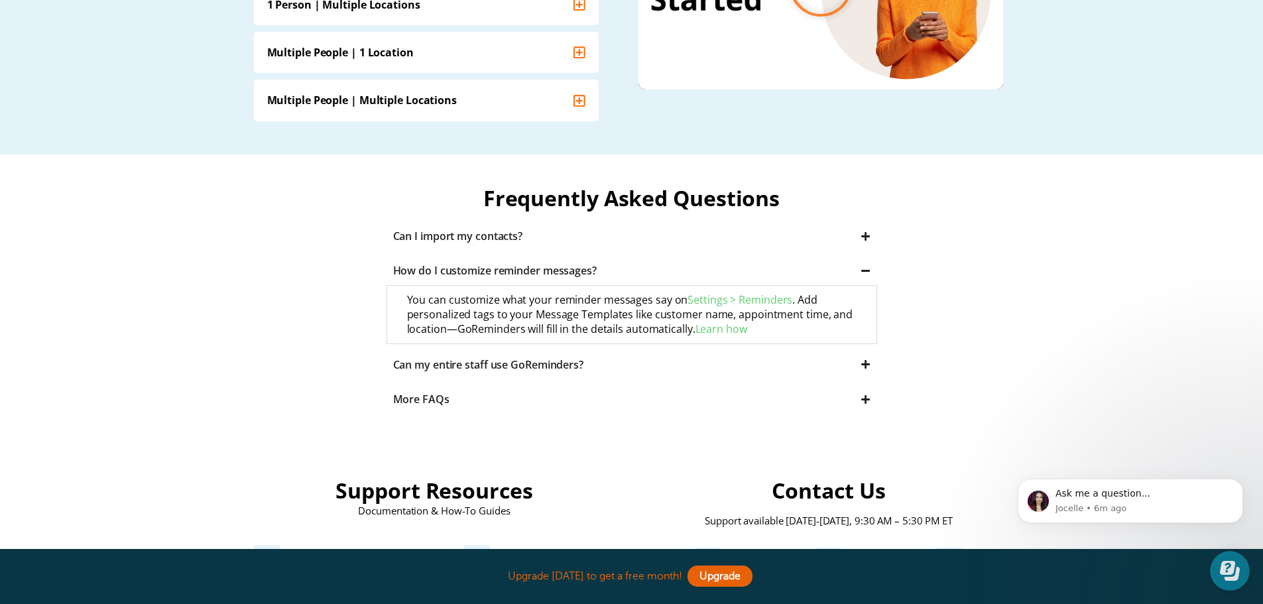
click at [555, 360] on div "Can my entire staff use GoReminders?" at bounding box center [488, 364] width 190 height 15
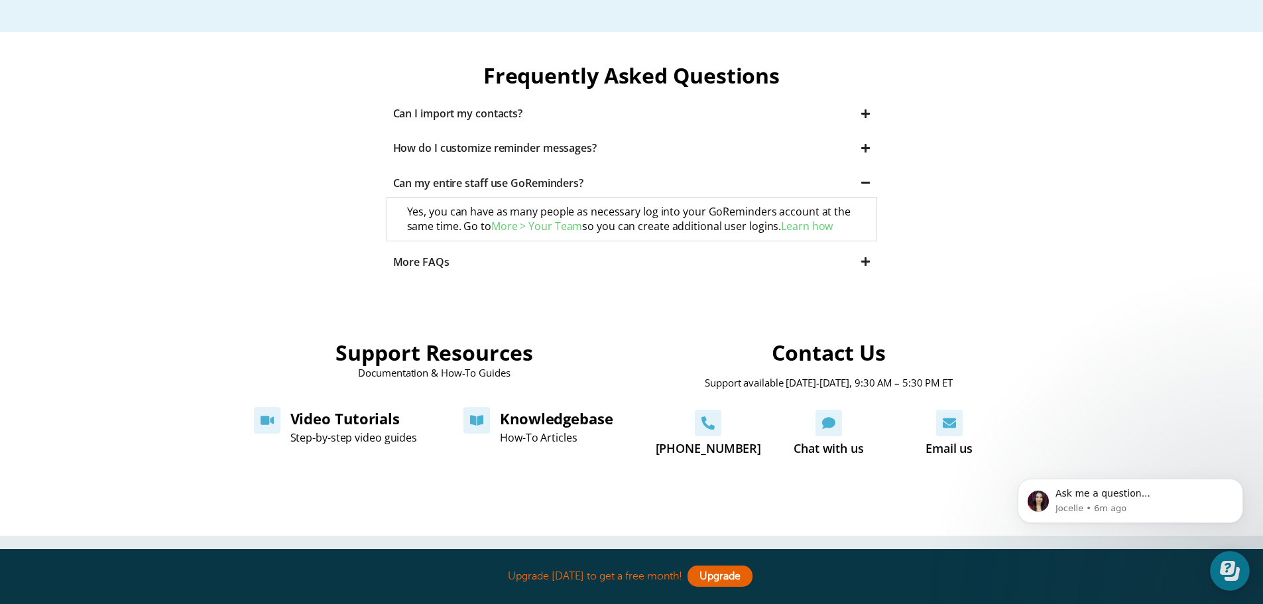
scroll to position [398, 0]
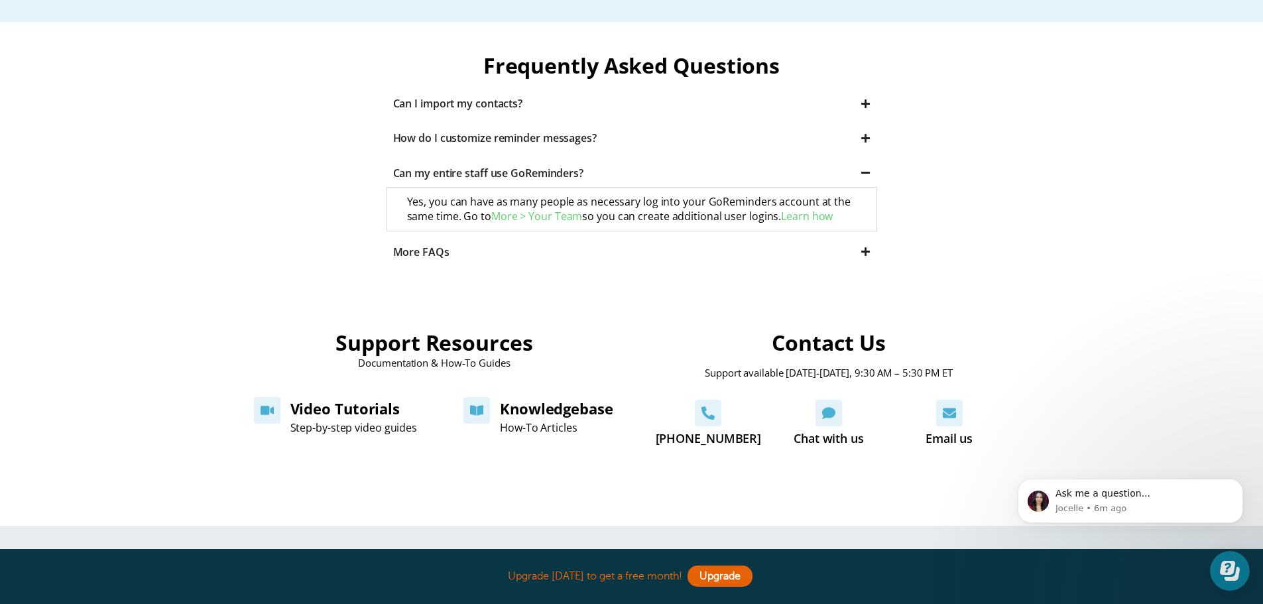
click at [521, 171] on div "Can my entire staff use GoReminders?" at bounding box center [488, 173] width 190 height 15
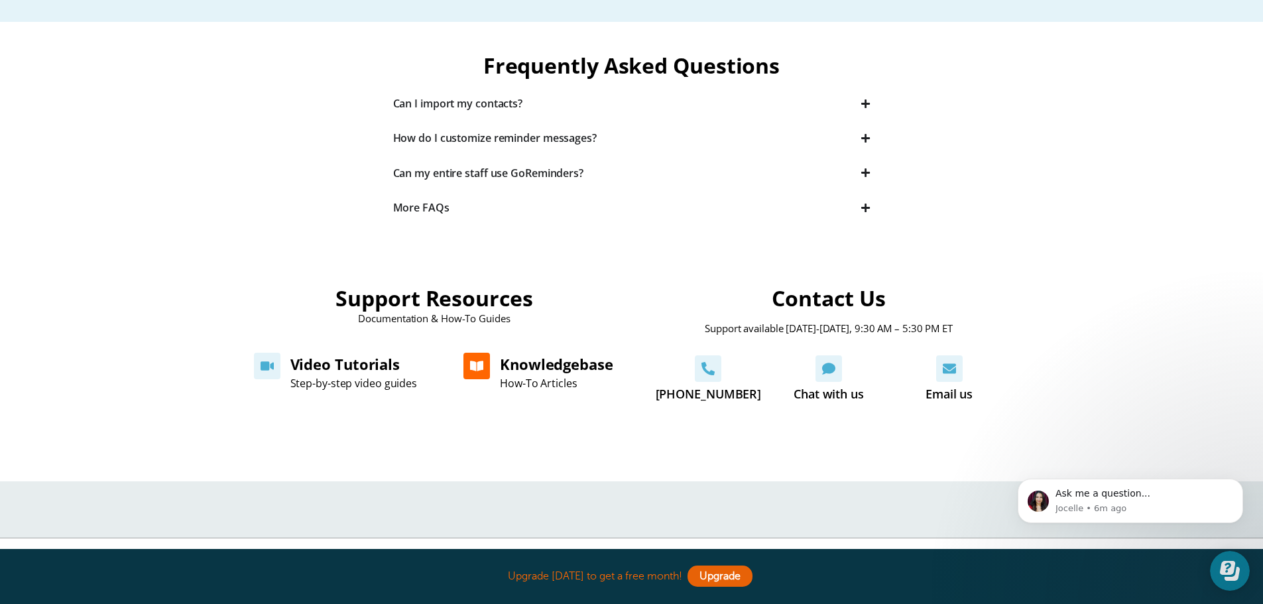
click at [554, 368] on link "Knowledgebase" at bounding box center [556, 364] width 113 height 20
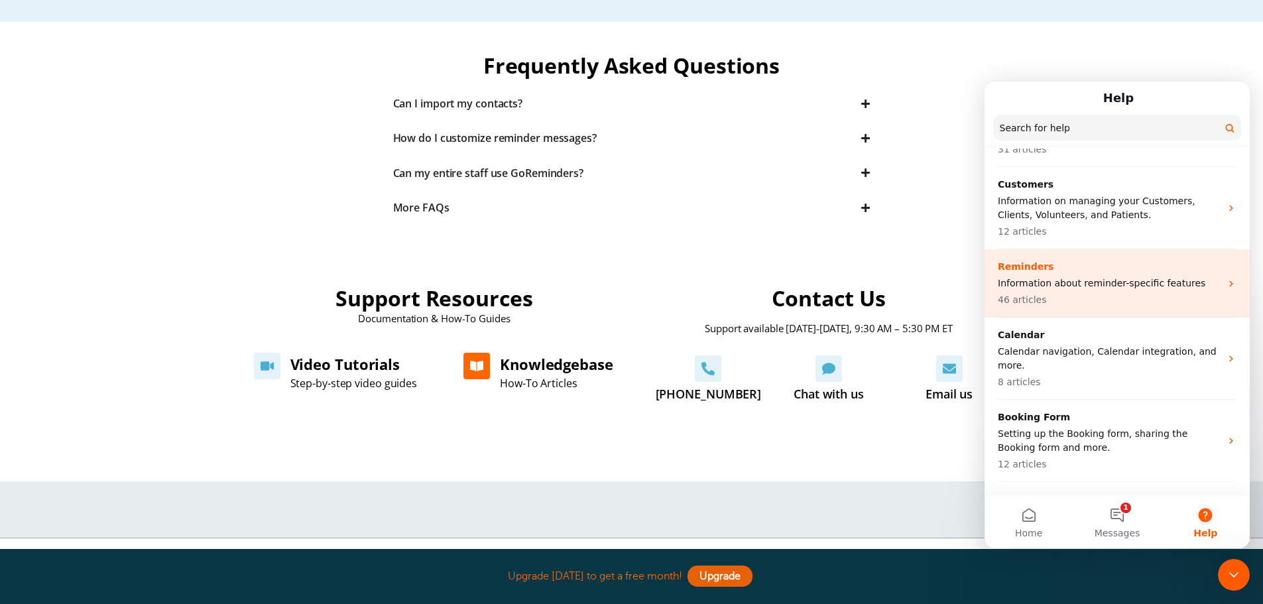
scroll to position [199, 0]
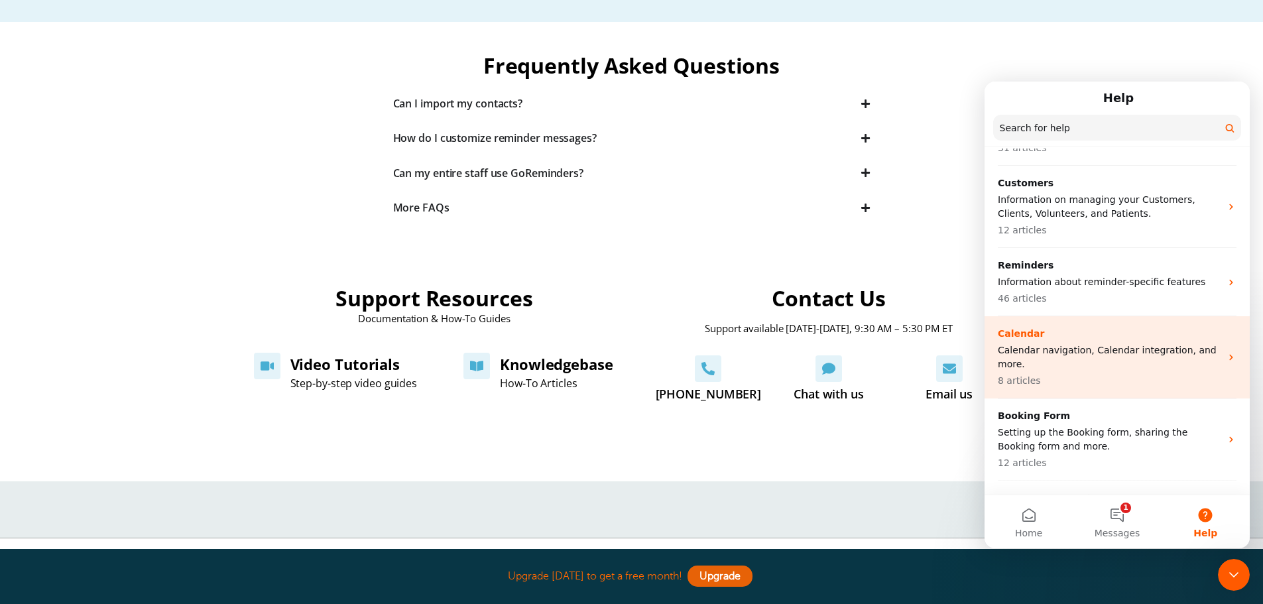
click at [1134, 359] on div "Calendar Calendar navigation, Calendar integration, and more. 8 articles" at bounding box center [1109, 357] width 223 height 61
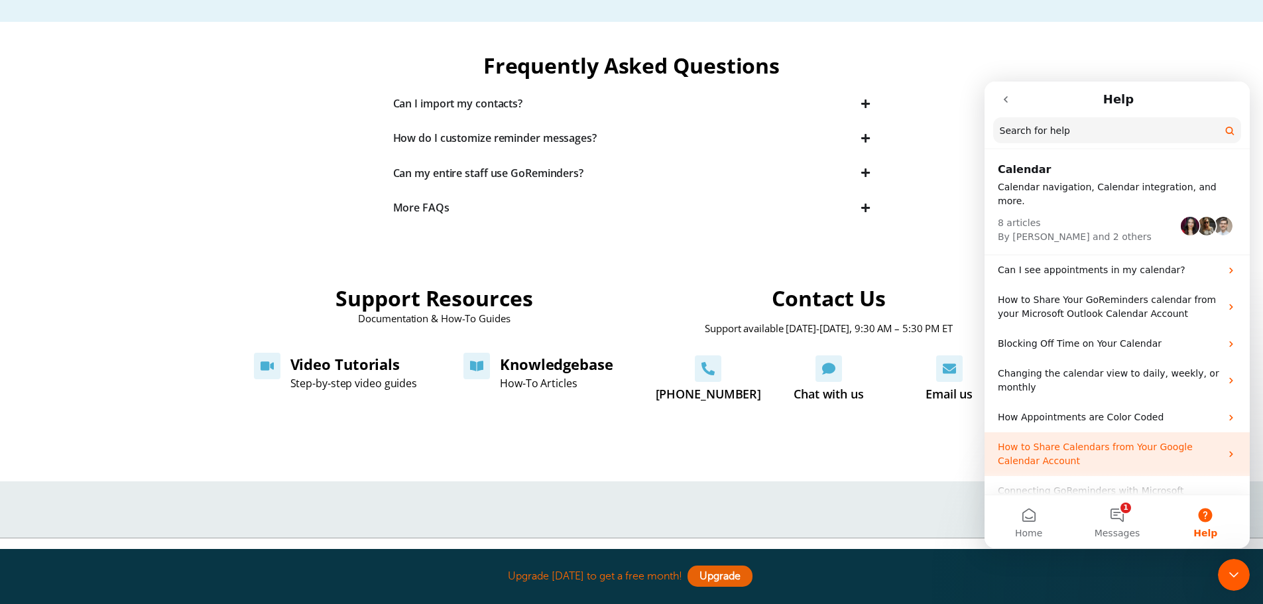
scroll to position [46, 0]
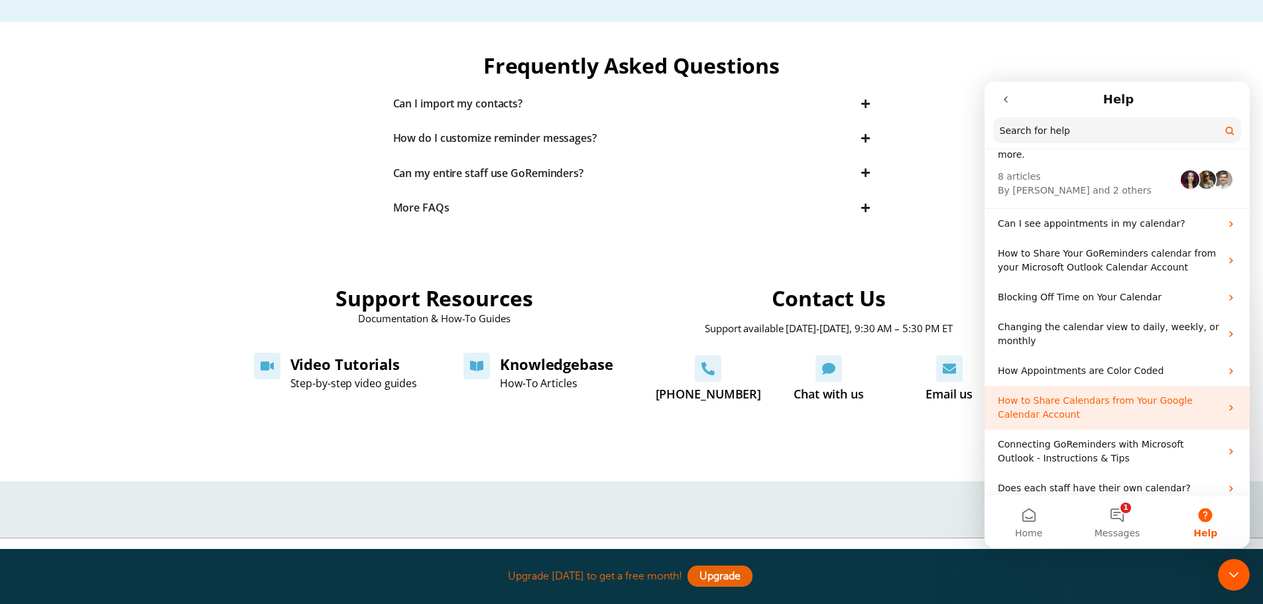
click at [1183, 397] on p "How to Share Calendars from Your Google Calendar Account" at bounding box center [1109, 408] width 223 height 28
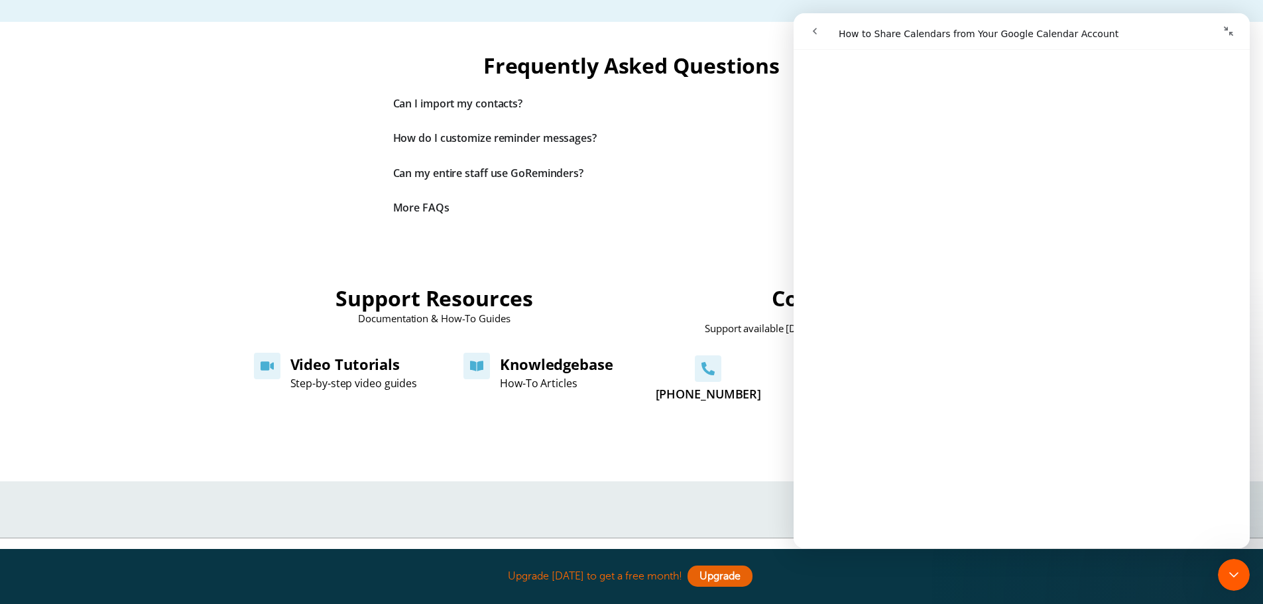
scroll to position [190, 0]
click at [652, 215] on summary "More FAQs" at bounding box center [632, 208] width 491 height 28
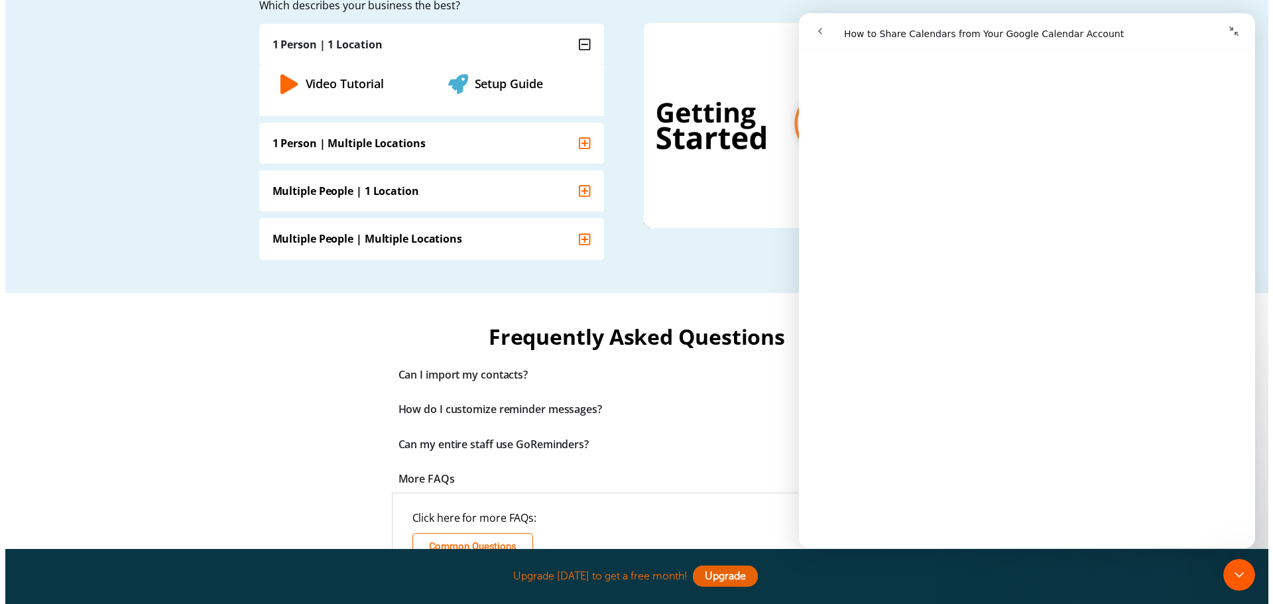
scroll to position [0, 0]
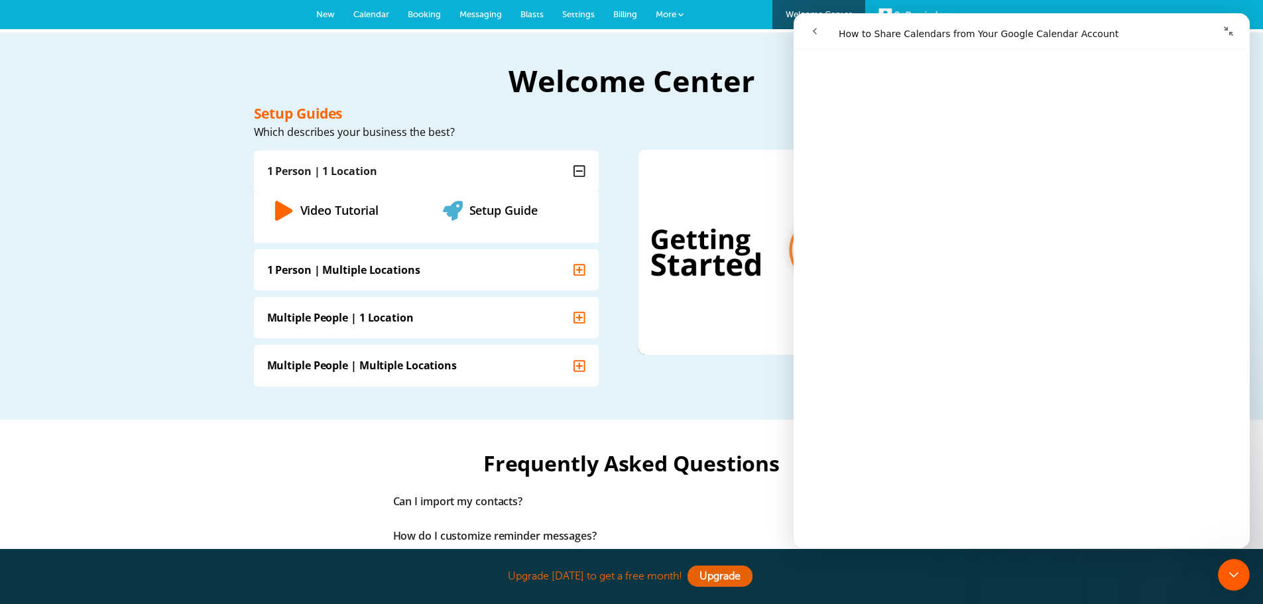
click at [819, 27] on icon "go back" at bounding box center [815, 31] width 11 height 11
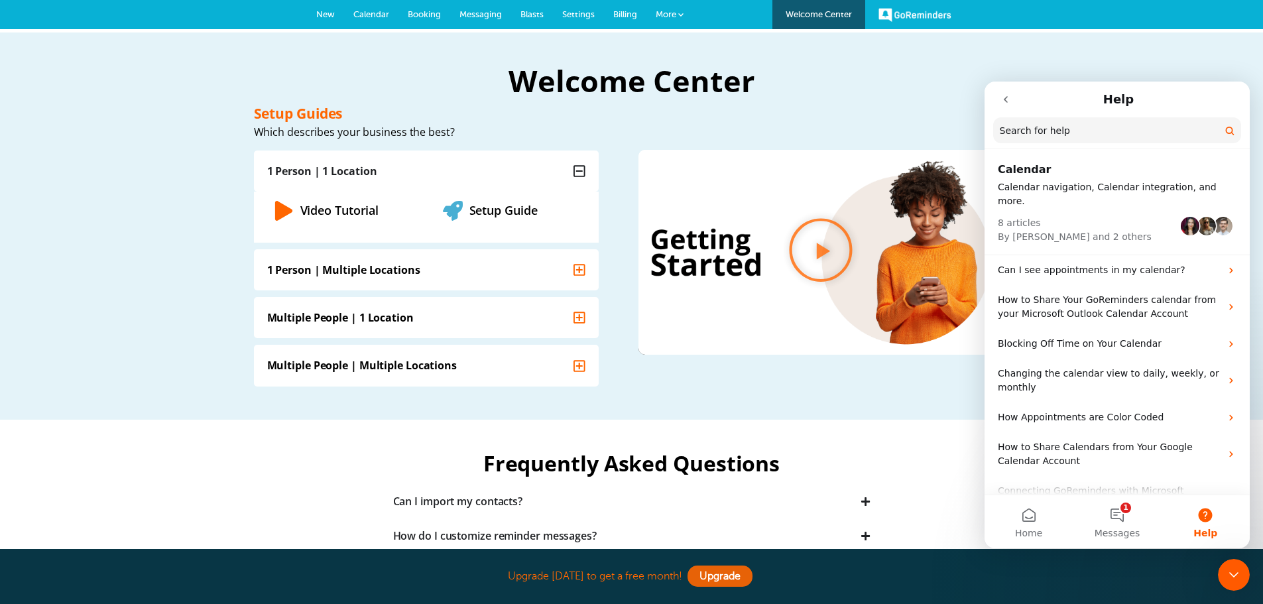
click at [666, 9] on span "More" at bounding box center [666, 14] width 21 height 10
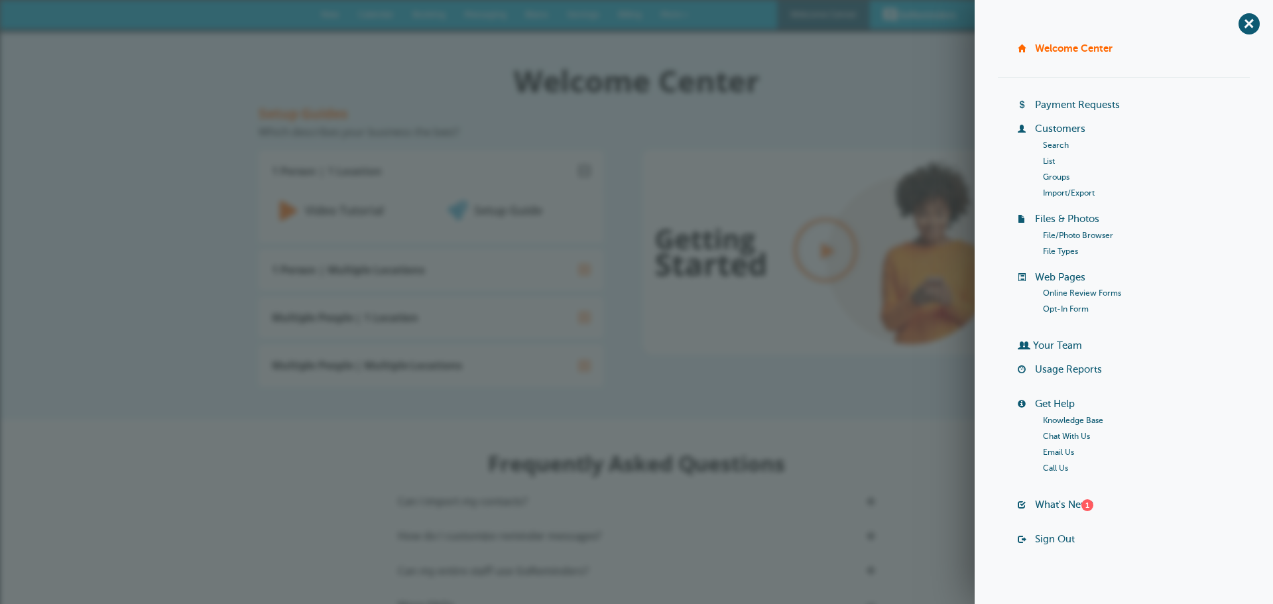
click at [1077, 104] on link "Payment Requests" at bounding box center [1077, 104] width 85 height 11
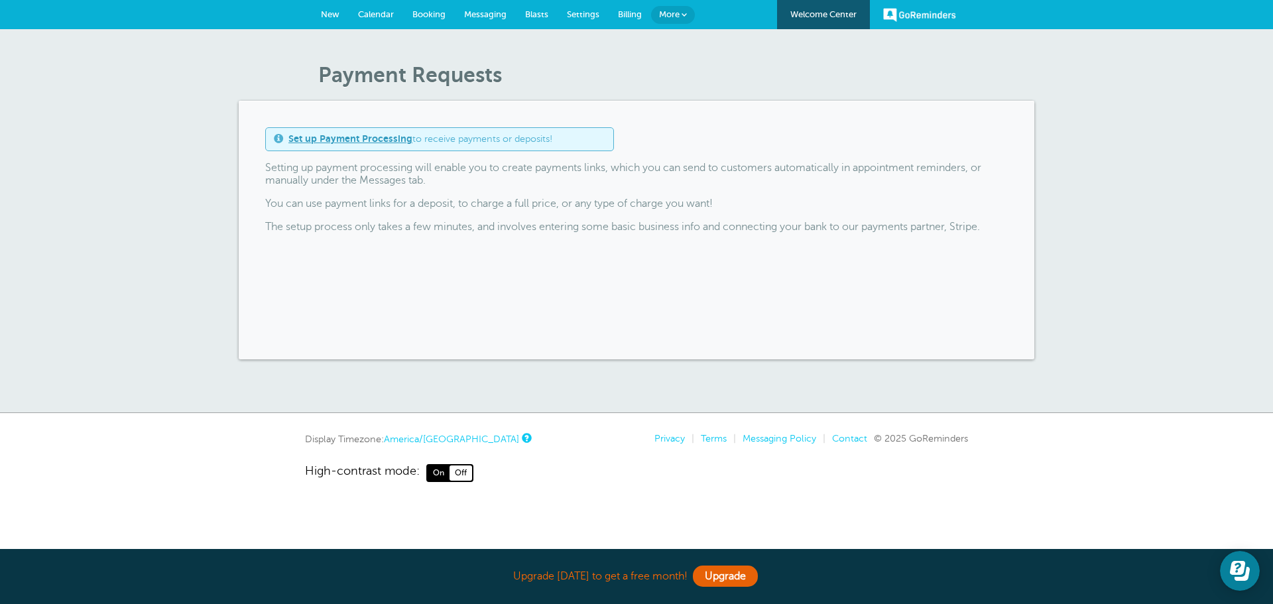
click at [587, 17] on span "Settings" at bounding box center [583, 14] width 32 height 10
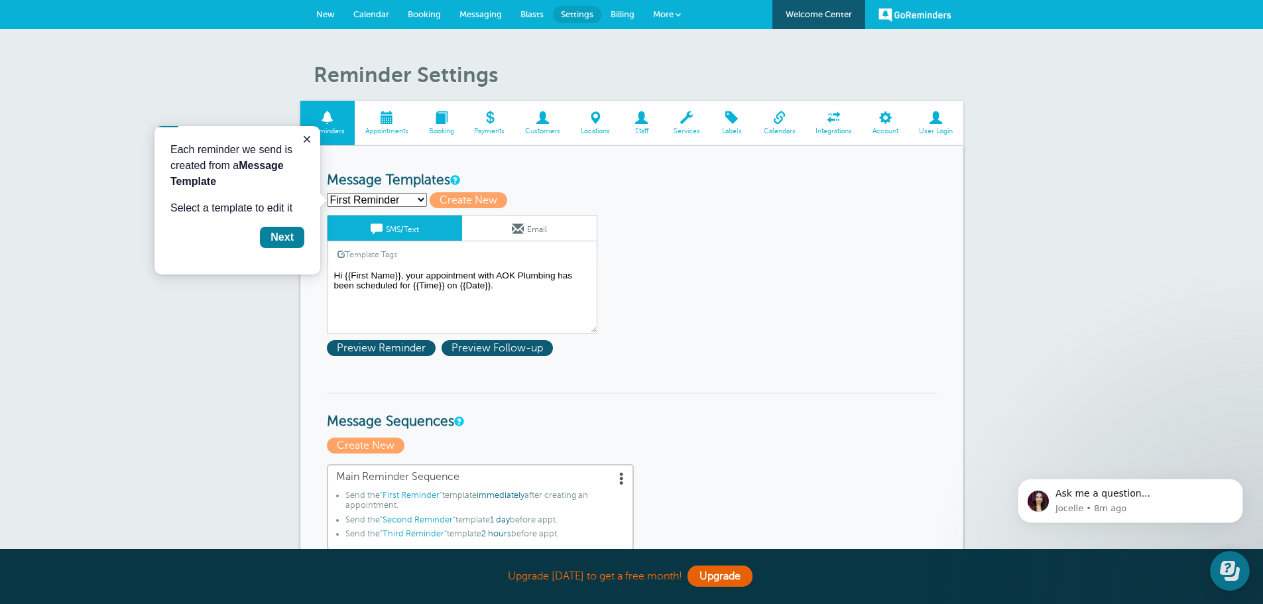
click at [402, 199] on select "First Reminder Second Reminder Third Reminder Create new..." at bounding box center [377, 200] width 100 height 14
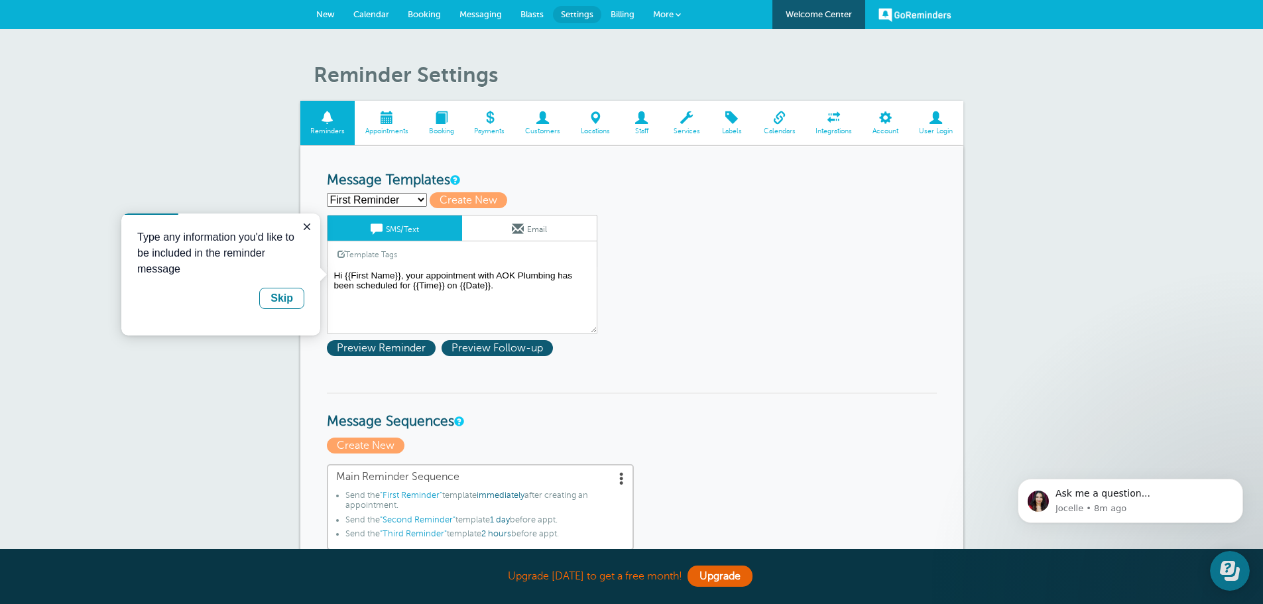
click at [402, 197] on select "First Reminder Second Reminder Third Reminder Create new..." at bounding box center [377, 200] width 100 height 14
click at [711, 196] on div "First Reminder Second Reminder Third Reminder Create new... Create New" at bounding box center [632, 200] width 610 height 16
click at [398, 134] on span "Appointments" at bounding box center [386, 131] width 50 height 8
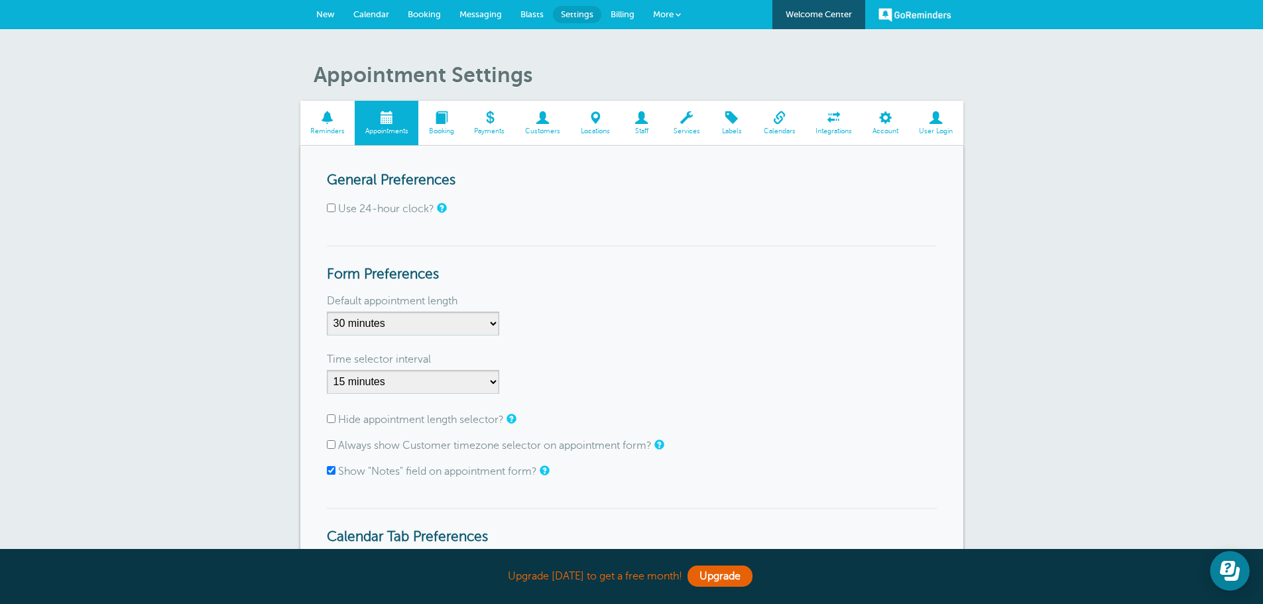
click at [500, 328] on div "Default appointment length 5 minutes 10 minutes 15 minutes 20 minutes 25 minute…" at bounding box center [632, 319] width 610 height 45
click at [497, 325] on select "5 minutes 10 minutes 15 minutes 20 minutes 25 minutes 30 minutes 35 minutes 40 …" at bounding box center [413, 324] width 172 height 24
click at [495, 324] on select "5 minutes 10 minutes 15 minutes 20 minutes 25 minutes 30 minutes 35 minutes 40 …" at bounding box center [413, 324] width 172 height 24
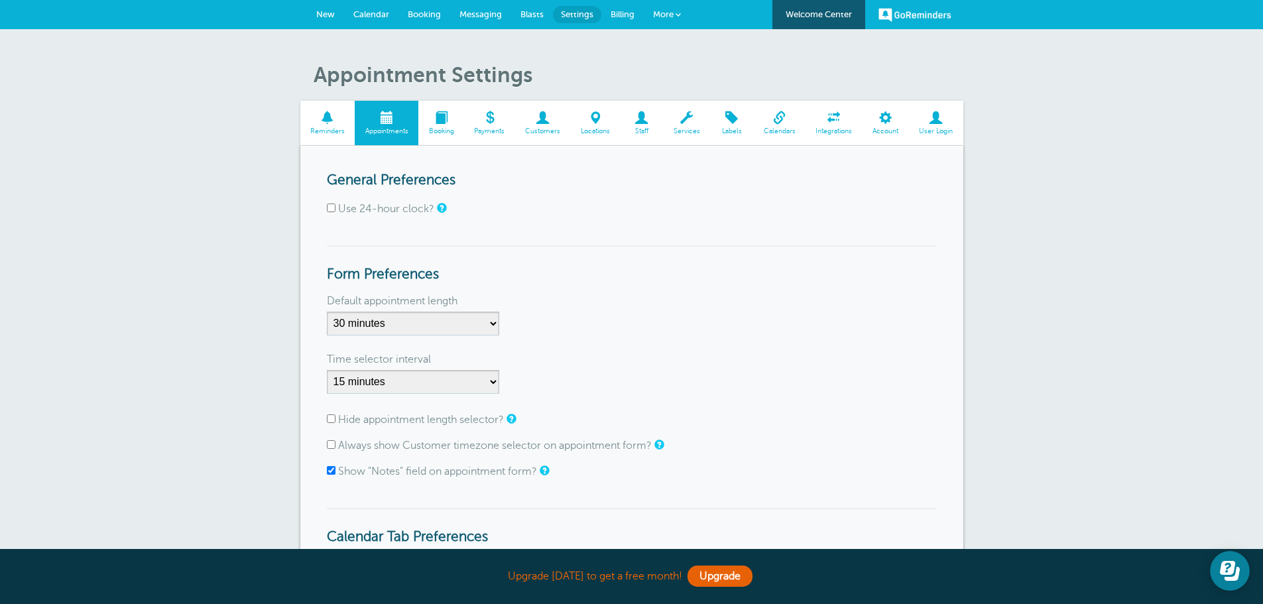
click at [547, 280] on h3 "Form Preferences" at bounding box center [632, 264] width 610 height 38
click at [443, 120] on span at bounding box center [441, 117] width 46 height 13
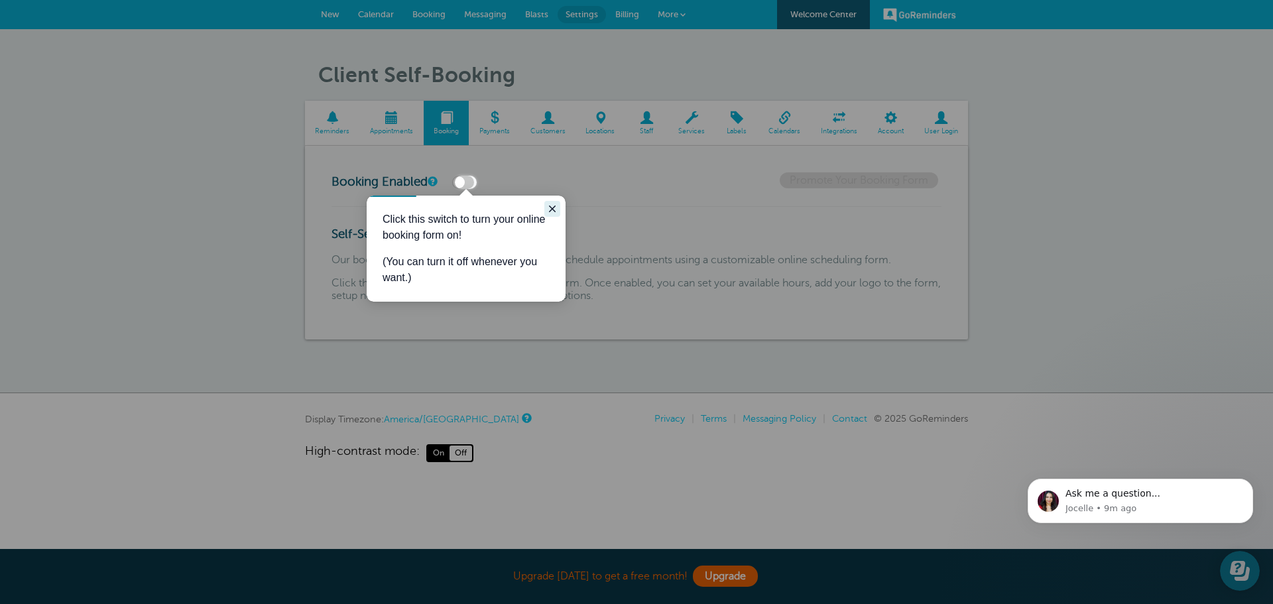
click at [550, 204] on icon "Close guide" at bounding box center [552, 209] width 11 height 11
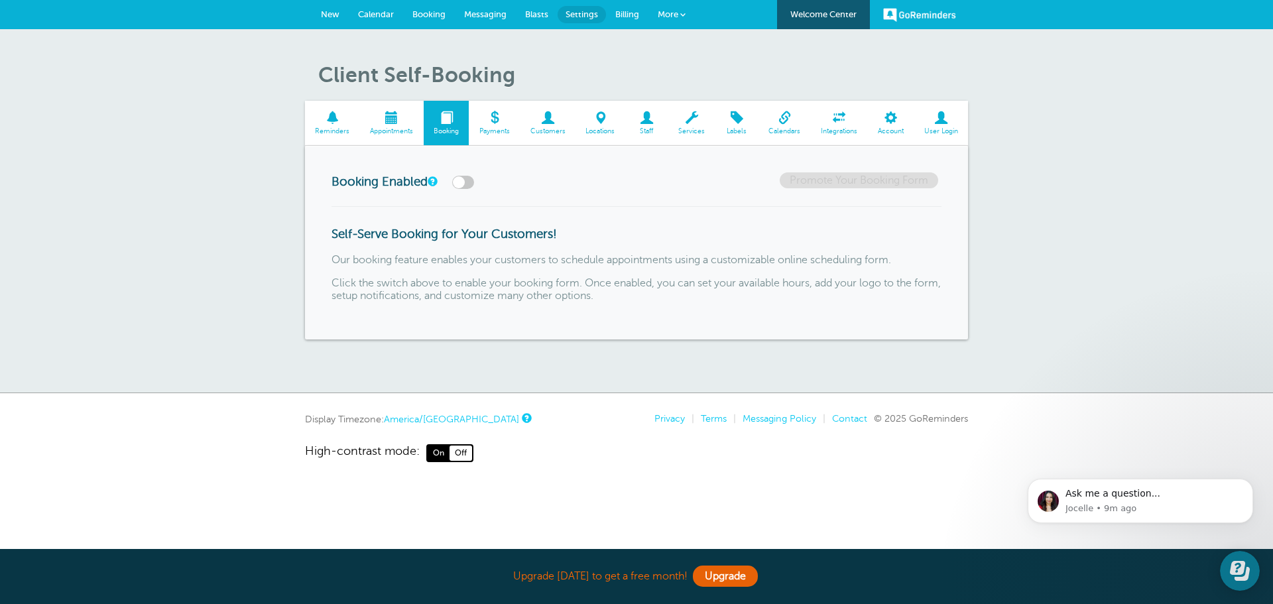
click at [691, 125] on link "Services" at bounding box center [691, 123] width 47 height 44
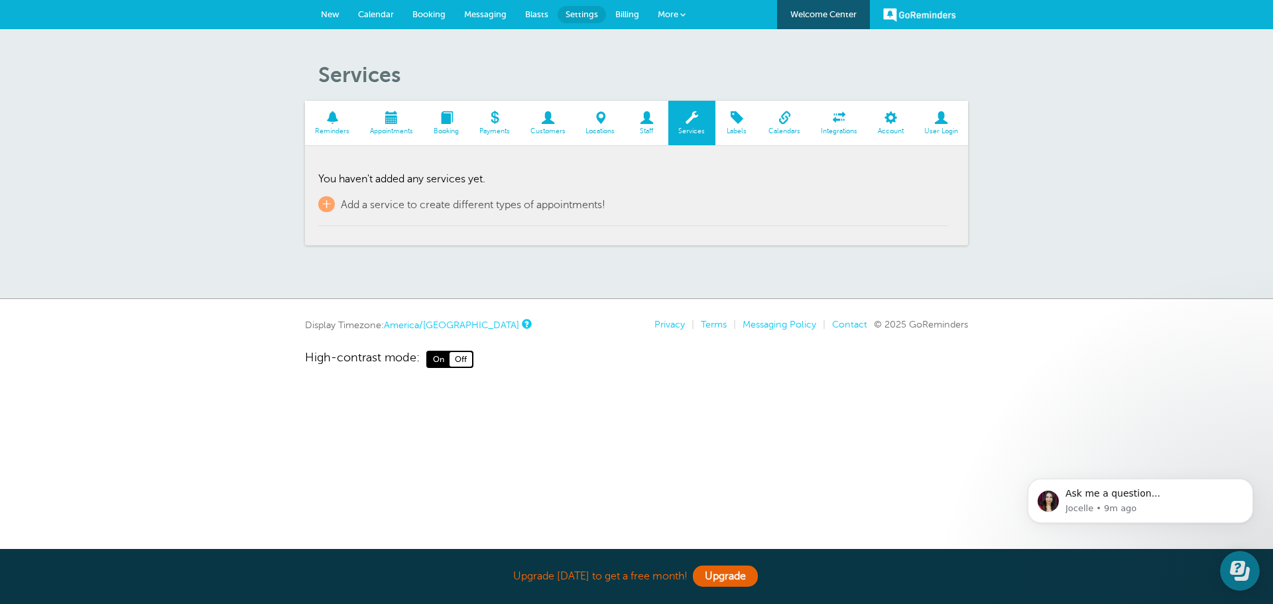
click at [784, 129] on span "Calendars" at bounding box center [784, 131] width 39 height 8
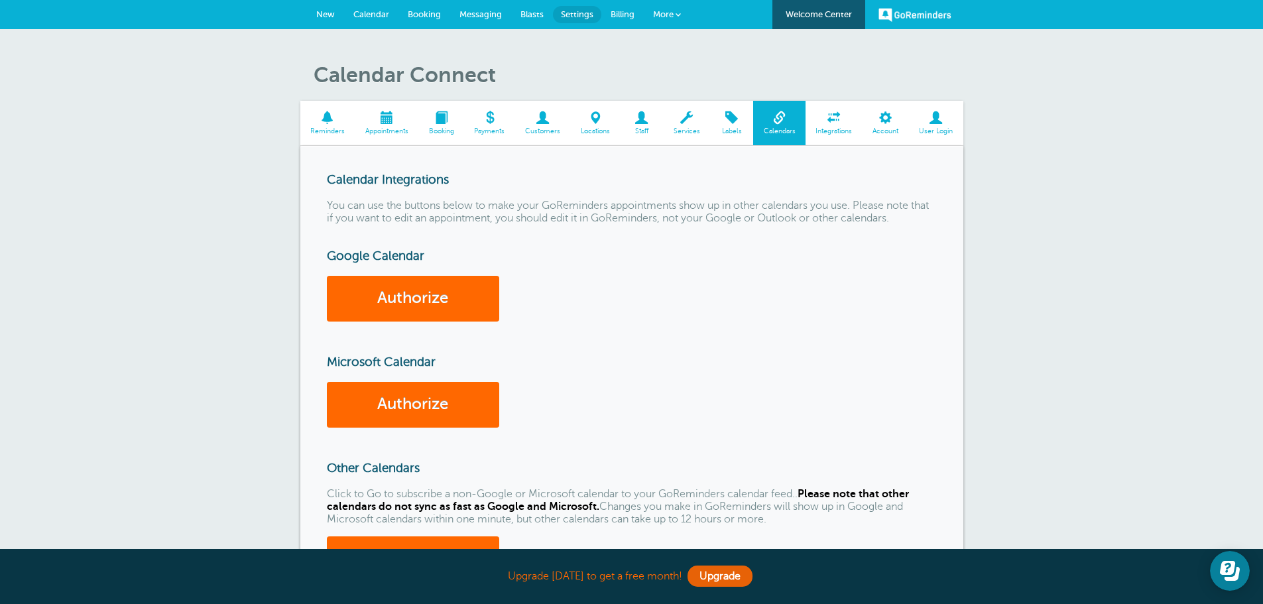
click at [835, 134] on span "Integrations" at bounding box center [834, 131] width 44 height 8
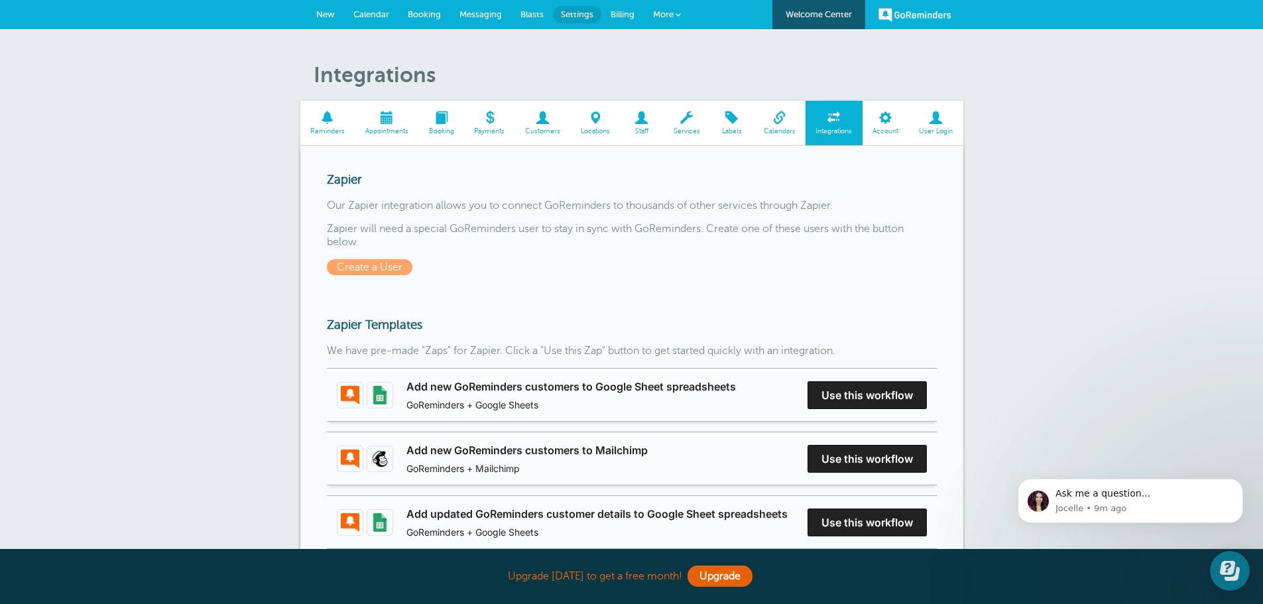
click at [875, 133] on span "Account" at bounding box center [885, 131] width 33 height 8
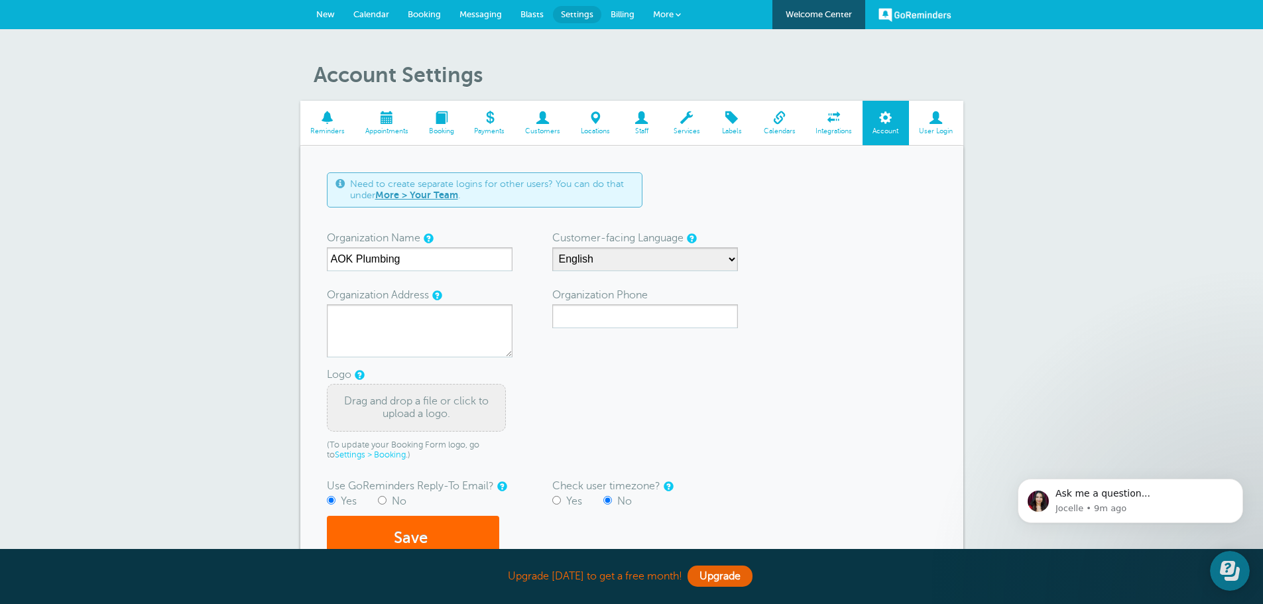
click at [333, 119] on span at bounding box center [327, 117] width 55 height 13
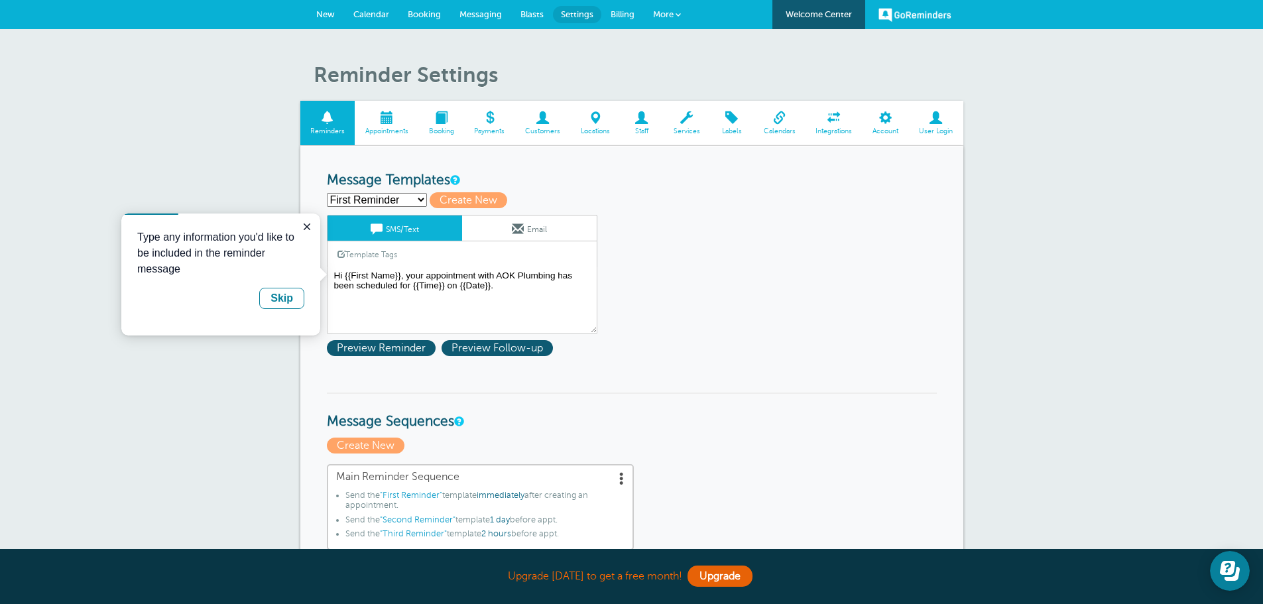
click at [391, 134] on span "Appointments" at bounding box center [386, 131] width 50 height 8
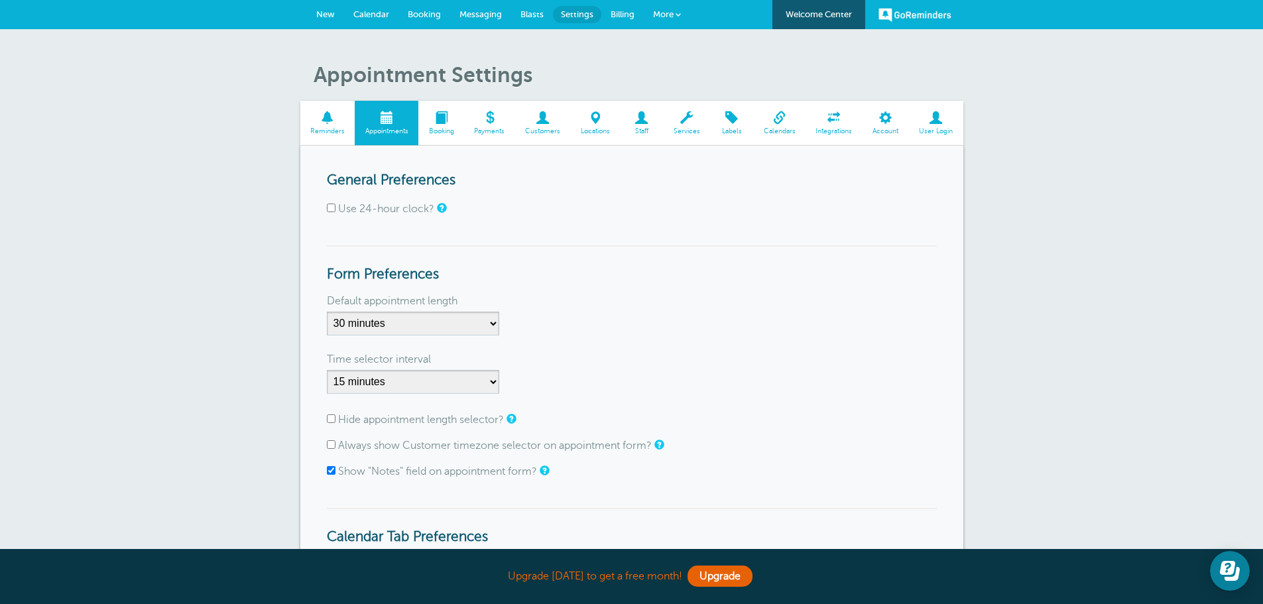
click at [775, 119] on span at bounding box center [779, 117] width 52 height 13
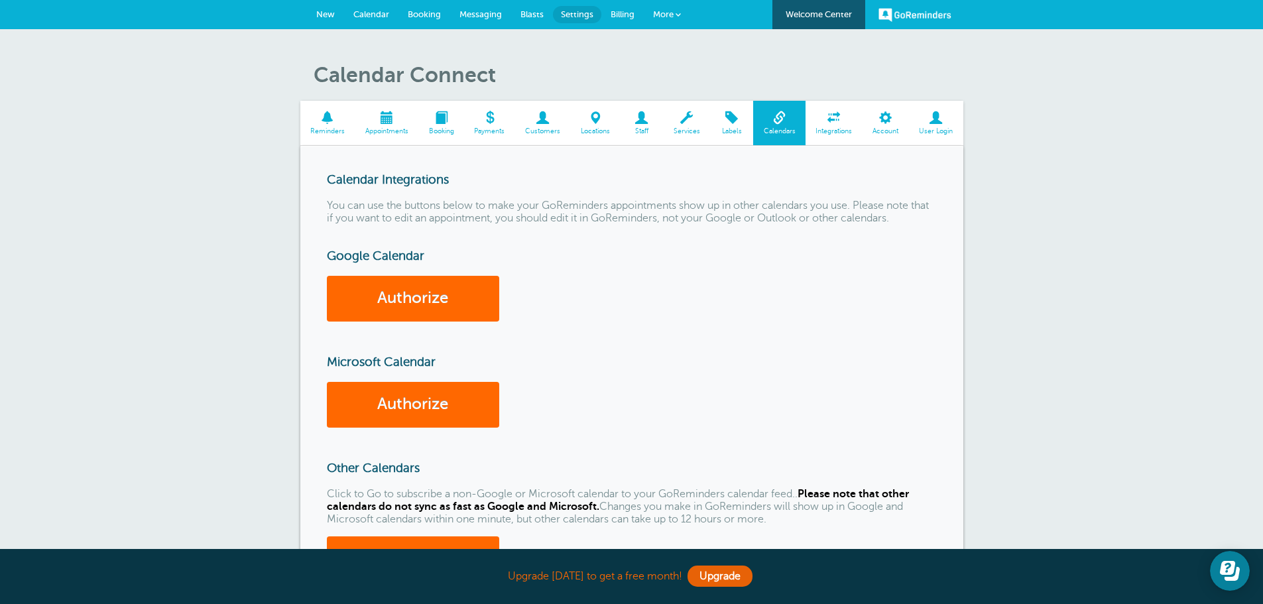
scroll to position [66, 0]
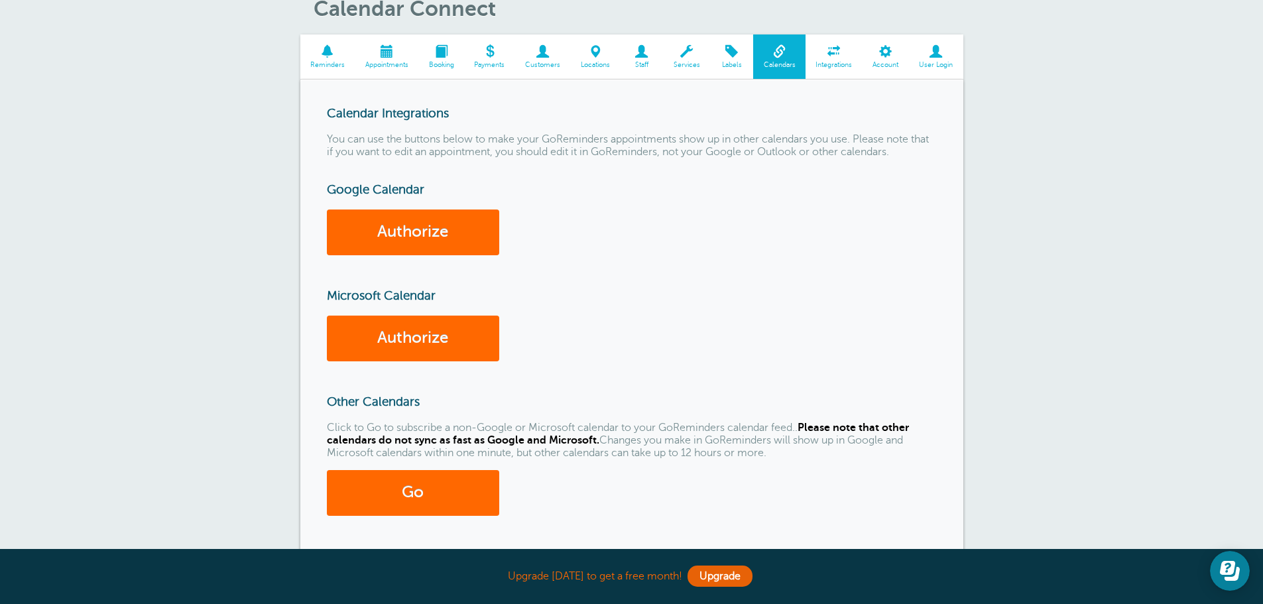
click at [832, 54] on span at bounding box center [834, 51] width 57 height 13
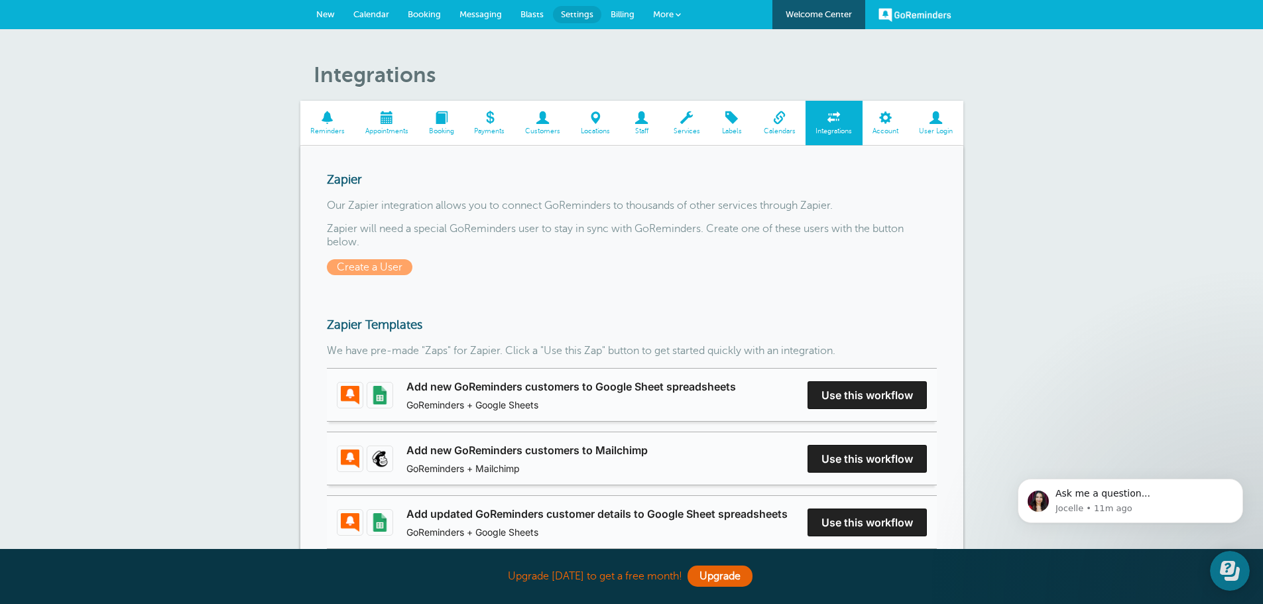
click at [775, 124] on span at bounding box center [779, 117] width 52 height 13
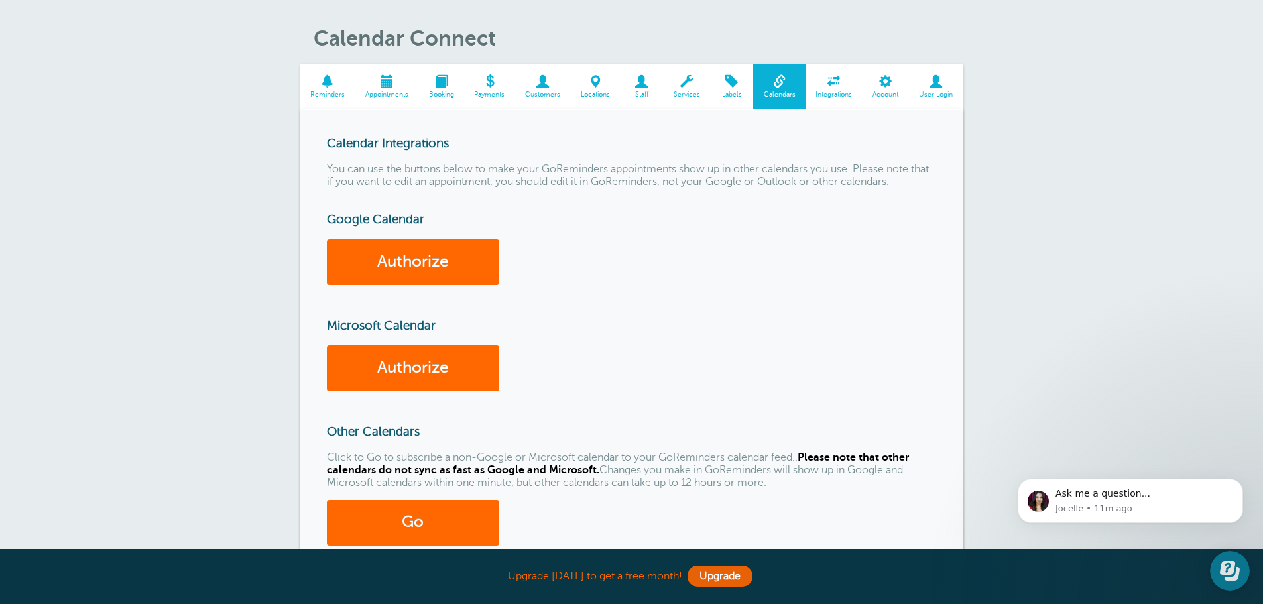
scroll to position [66, 0]
